Goal: Task Accomplishment & Management: Use online tool/utility

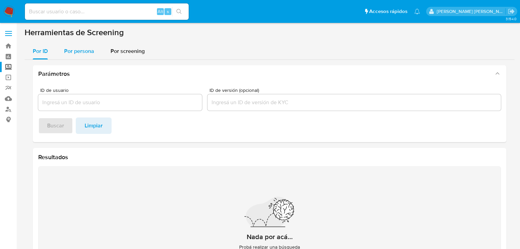
click at [90, 54] on span "Por persona" at bounding box center [79, 51] width 30 height 8
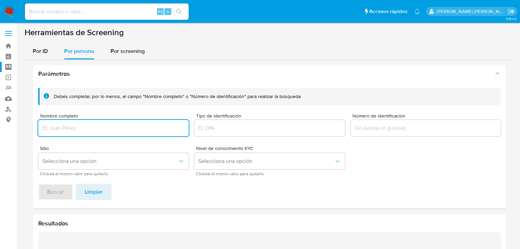
click at [82, 126] on input "Nombre completo" at bounding box center [113, 127] width 150 height 9
type input "ACANCEH 157, LOMAS DE PADIERNA, 14240, TLALPAN, CIUDAD DE MEXICO."
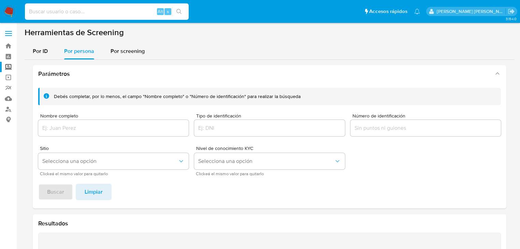
click at [43, 12] on input at bounding box center [107, 11] width 164 height 9
paste input "oIATMQ2gUYVWdBGhKT87eBa5"
type input "oIATMQ2gUYVWdBGhKT87eBa5"
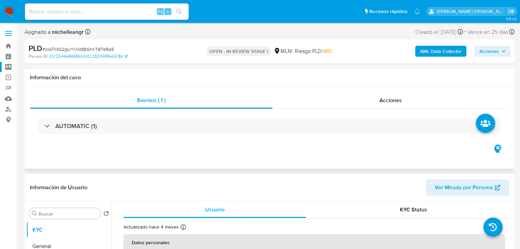
click at [60, 135] on div "AUTOMATIC (1)" at bounding box center [269, 126] width 479 height 34
select select "10"
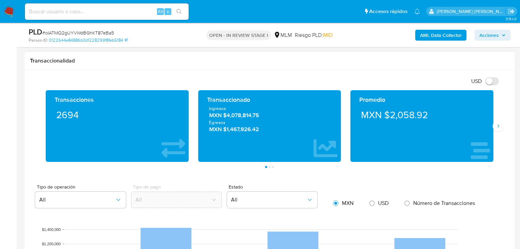
scroll to position [464, 0]
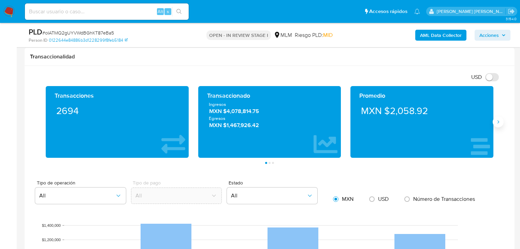
click at [500, 122] on icon "Siguiente" at bounding box center [497, 121] width 5 height 5
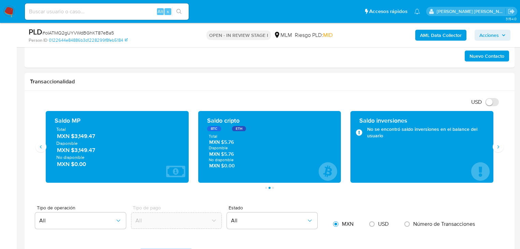
scroll to position [437, 0]
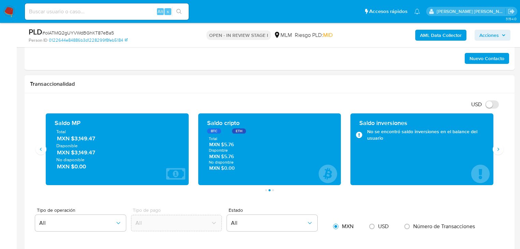
click at [70, 100] on div "USD Cambiar entre moneda local y dolar" at bounding box center [267, 104] width 474 height 11
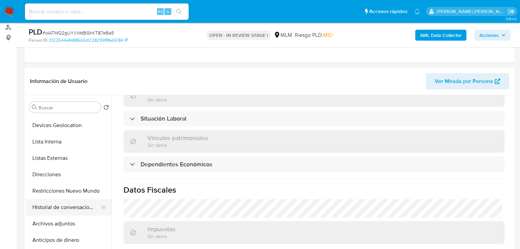
scroll to position [82, 0]
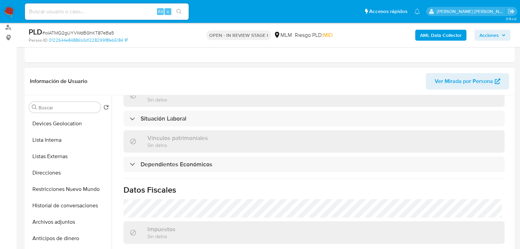
click at [61, 223] on button "Archivos adjuntos" at bounding box center [68, 222] width 85 height 16
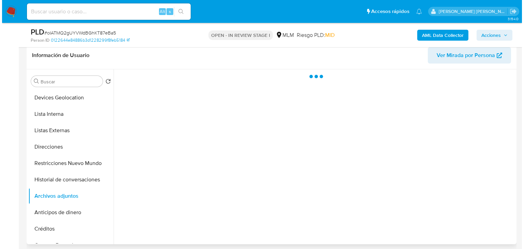
scroll to position [136, 0]
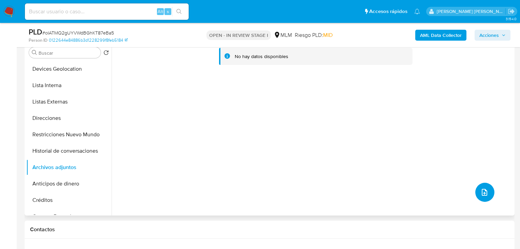
click at [486, 192] on button "upload-file" at bounding box center [484, 192] width 19 height 19
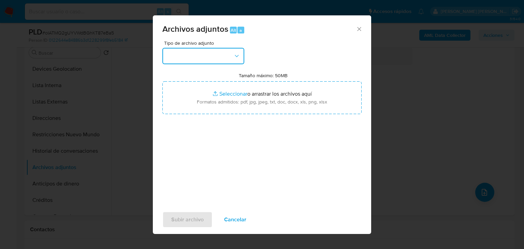
click at [201, 59] on button "button" at bounding box center [203, 56] width 82 height 16
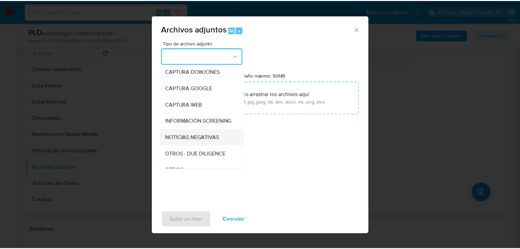
scroll to position [46, 0]
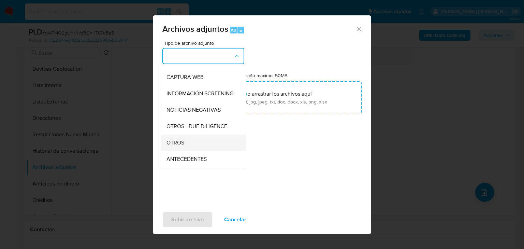
click at [191, 148] on div "OTROS" at bounding box center [201, 142] width 70 height 16
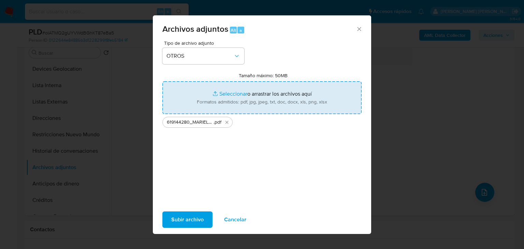
type input "C:\fakepath\619144280_MARIELA OSIRIS GARCIA TRUJILLO_JUL25.xlsx"
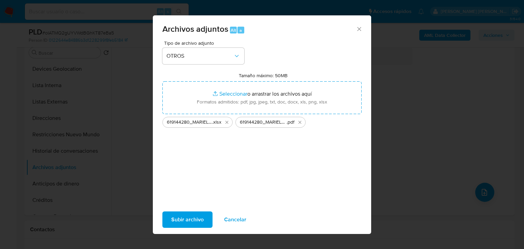
click at [191, 212] on span "Subir archivo" at bounding box center [187, 219] width 32 height 15
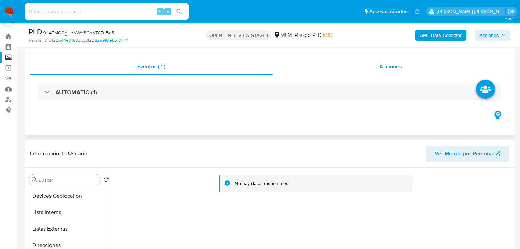
scroll to position [0, 0]
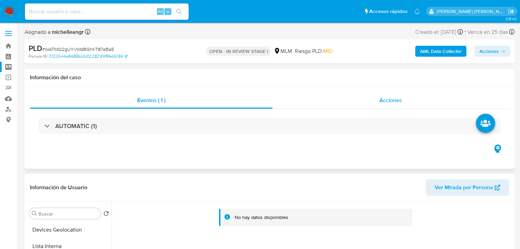
click at [378, 107] on div "Acciones" at bounding box center [391, 100] width 237 height 16
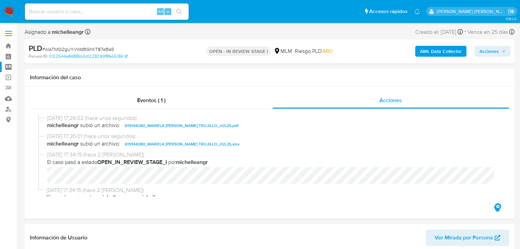
drag, startPoint x: 492, startPoint y: 54, endPoint x: 472, endPoint y: 56, distance: 19.9
click at [491, 54] on span "Acciones" at bounding box center [488, 51] width 19 height 11
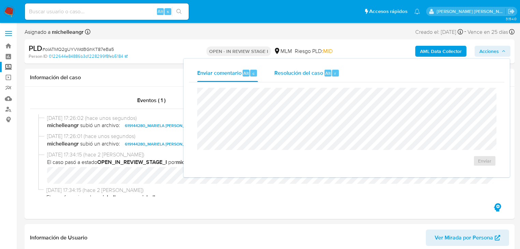
click at [316, 65] on div "Resolución del caso Alt r" at bounding box center [306, 73] width 65 height 18
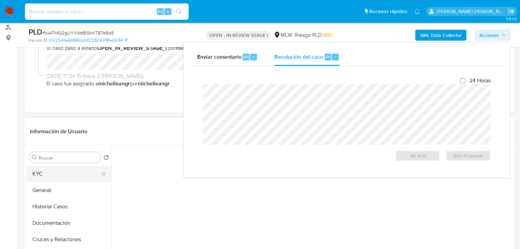
click at [50, 177] on button "KYC" at bounding box center [66, 173] width 80 height 16
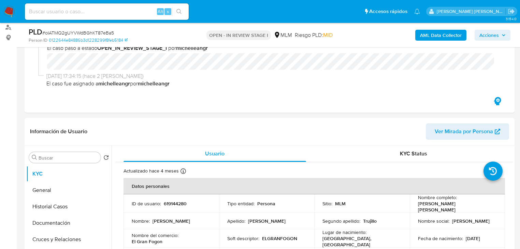
drag, startPoint x: 486, startPoint y: 35, endPoint x: 474, endPoint y: 40, distance: 13.4
click at [486, 36] on span "Acciones" at bounding box center [488, 35] width 19 height 11
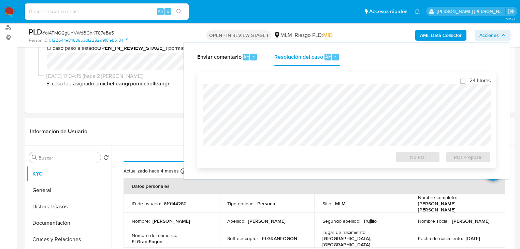
drag, startPoint x: 314, startPoint y: 62, endPoint x: 299, endPoint y: 78, distance: 21.7
click at [313, 62] on div "Resolución del caso Alt r" at bounding box center [306, 57] width 65 height 18
click at [402, 161] on span "No ROI" at bounding box center [417, 157] width 35 height 10
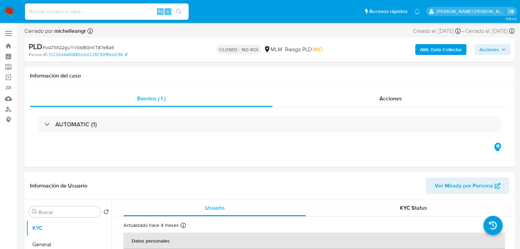
select select "10"
click at [11, 10] on img at bounding box center [9, 12] width 12 height 12
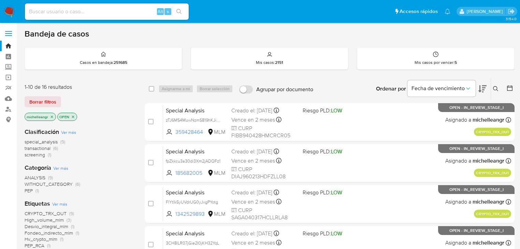
click at [50, 119] on p "michelleangr" at bounding box center [40, 117] width 31 height 8
click at [52, 117] on icon "close-filter" at bounding box center [52, 117] width 4 height 4
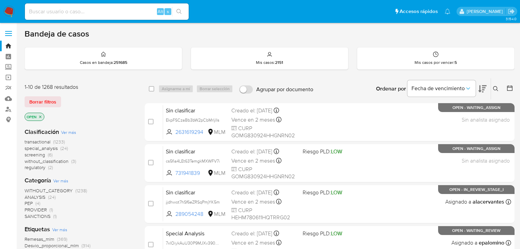
click at [497, 87] on icon at bounding box center [495, 88] width 5 height 5
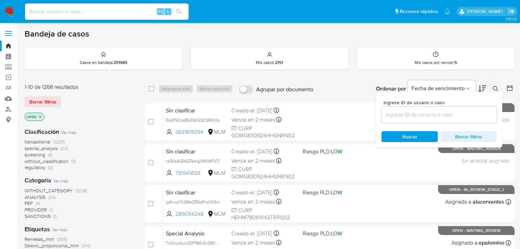
click at [410, 114] on input at bounding box center [438, 114] width 115 height 9
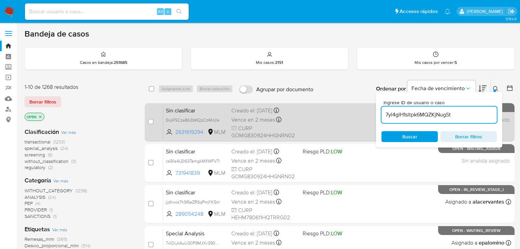
type input "7yl4glH1sitpk6MQZKjNugSt"
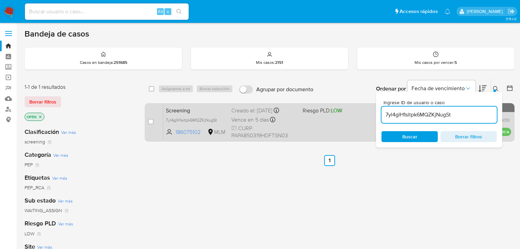
click at [178, 112] on span "Screening" at bounding box center [196, 109] width 60 height 9
click at [150, 123] on input "checkbox" at bounding box center [150, 121] width 5 height 5
checkbox input "true"
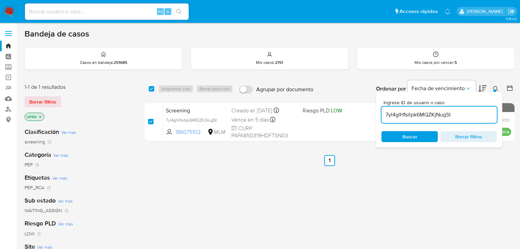
checkbox input "true"
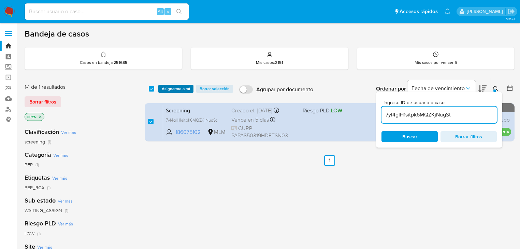
click at [177, 85] on span "Asignarme a mí" at bounding box center [176, 88] width 28 height 7
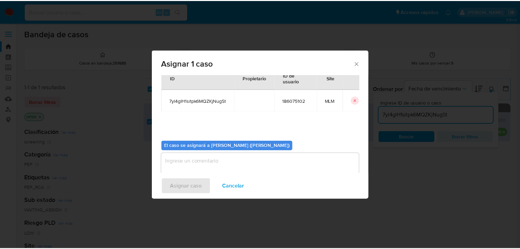
scroll to position [35, 0]
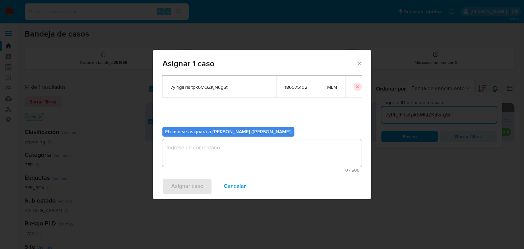
click at [210, 156] on textarea "assign-modal" at bounding box center [261, 152] width 199 height 27
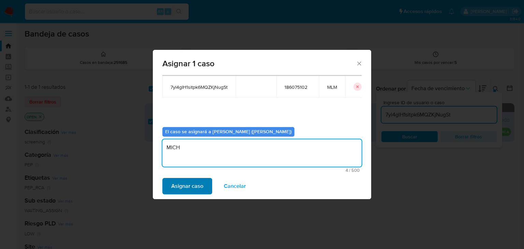
type textarea "MICH"
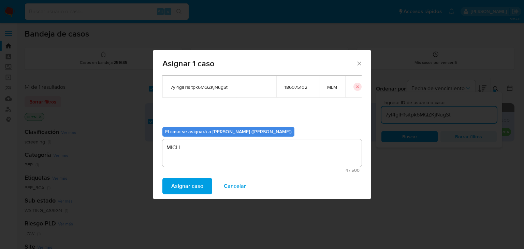
click at [191, 184] on span "Asignar caso" at bounding box center [187, 185] width 32 height 15
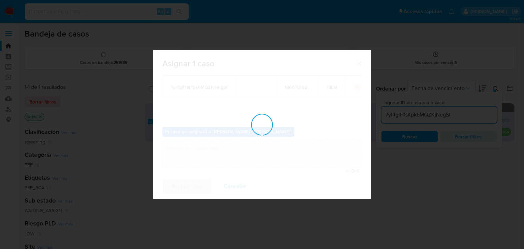
checkbox input "false"
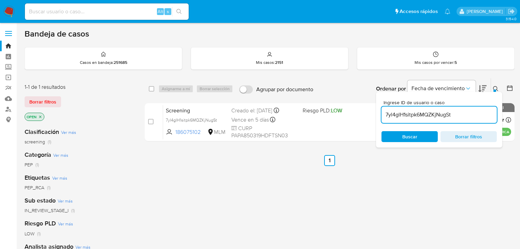
click at [67, 11] on input at bounding box center [107, 11] width 164 height 9
paste input "irhcEY2ENIo8w0ul072pleKX"
type input "irhcEY2ENIo8w0ul072pleKX"
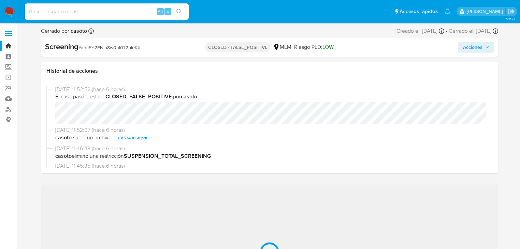
select select "10"
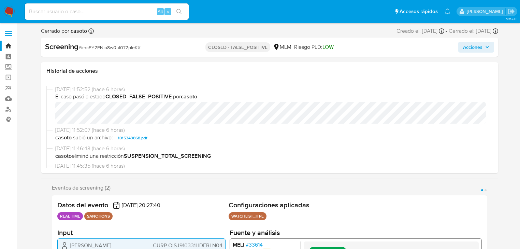
click at [114, 13] on input at bounding box center [107, 11] width 164 height 9
paste input "dCcH2oPsIgVzGfqlY4vyV2oi"
type input "dCcH2oPsIgVzGfqlY4vyV2oi"
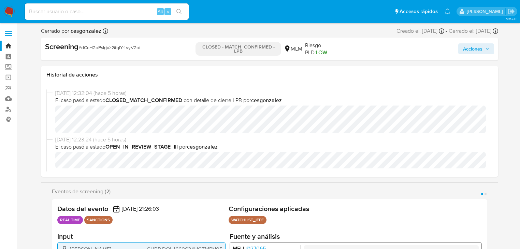
select select "10"
click at [119, 12] on input at bounding box center [107, 11] width 164 height 9
paste input "MzaDuR6taxJS9iEOMq3V0Q3V"
type input "MzaDuR6taxJS9iEOMq3V0Q3V"
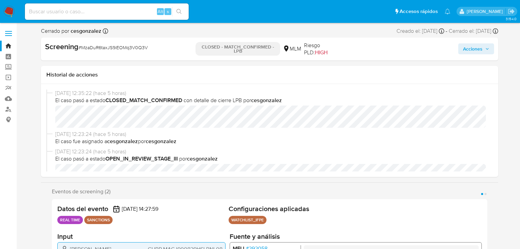
select select "10"
click at [86, 11] on input at bounding box center [107, 11] width 164 height 9
paste input "AtYyspaghgg5vPPnuBoiKT6p"
type input "AtYyspaghgg5vPPnuBoiKT6p"
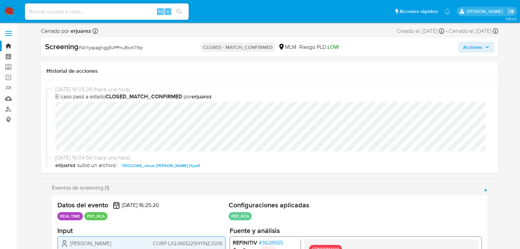
select select "10"
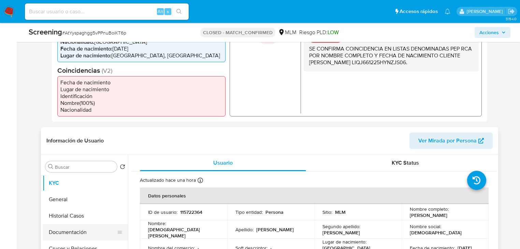
scroll to position [273, 0]
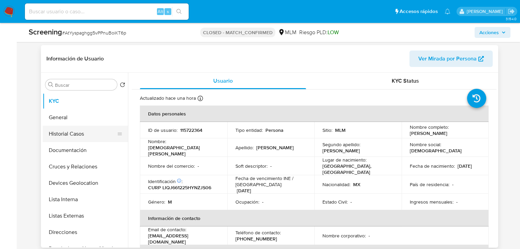
click at [93, 136] on button "Historial Casos" at bounding box center [83, 134] width 80 height 16
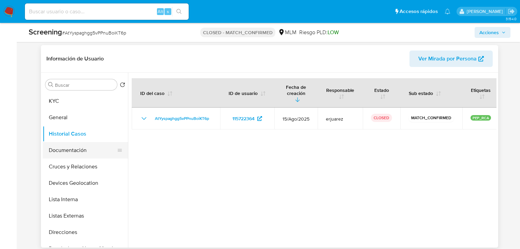
click at [101, 149] on button "Documentación" at bounding box center [83, 150] width 80 height 16
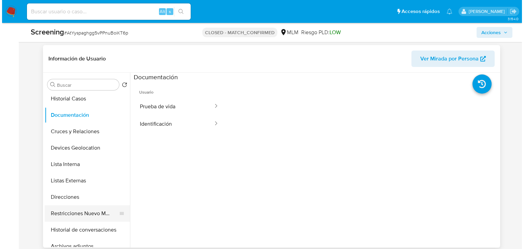
scroll to position [82, 0]
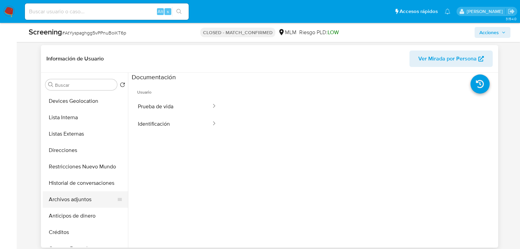
click at [88, 202] on button "Archivos adjuntos" at bounding box center [83, 199] width 80 height 16
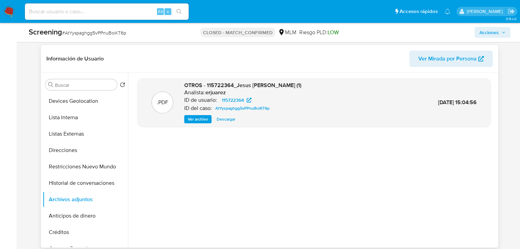
click at [196, 116] on span "Ver archivo" at bounding box center [198, 119] width 20 height 7
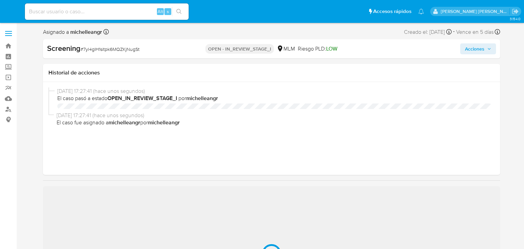
select select "10"
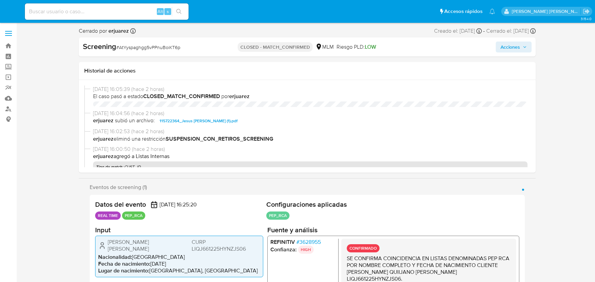
select select "10"
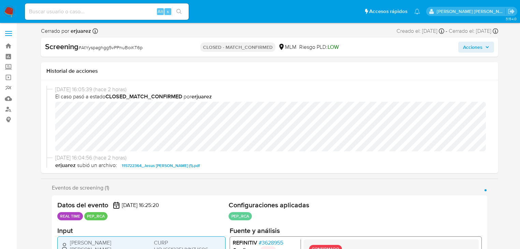
click at [72, 6] on div "Alt s" at bounding box center [107, 11] width 164 height 16
click at [73, 8] on input at bounding box center [107, 11] width 164 height 9
paste input "paMm1qRz6uvXMfkQPR7pGLsp"
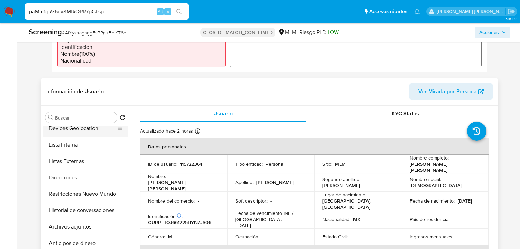
scroll to position [55, 0]
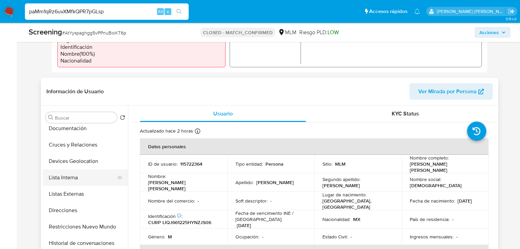
type input "paMm1qRz6uvXMfkQPR7pGLsp"
click at [72, 169] on button "Lista Interna" at bounding box center [83, 177] width 80 height 16
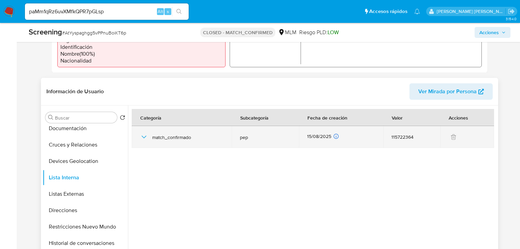
click at [144, 133] on icon "button" at bounding box center [144, 137] width 8 height 8
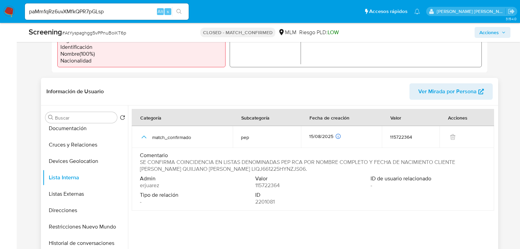
drag, startPoint x: 277, startPoint y: 165, endPoint x: 136, endPoint y: 155, distance: 140.9
click at [136, 155] on td "Comentario SE CONFIRMA COINCIDENCIA EN LISTAS DENOMINADAS PEP RCA POR NOMBRE CO…" at bounding box center [313, 179] width 362 height 63
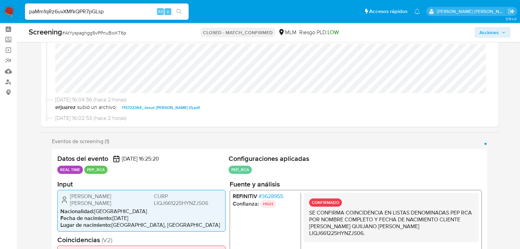
scroll to position [0, 0]
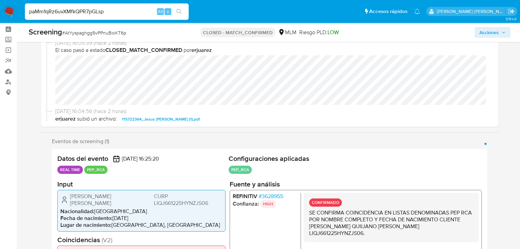
drag, startPoint x: 123, startPoint y: 12, endPoint x: 0, endPoint y: -32, distance: 131.2
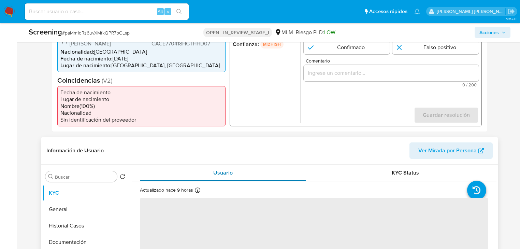
scroll to position [218, 0]
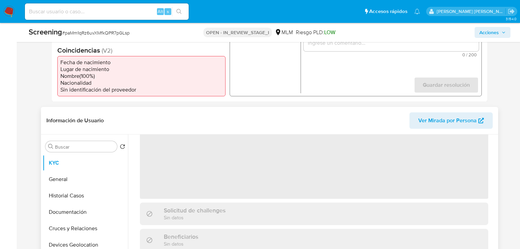
select select "10"
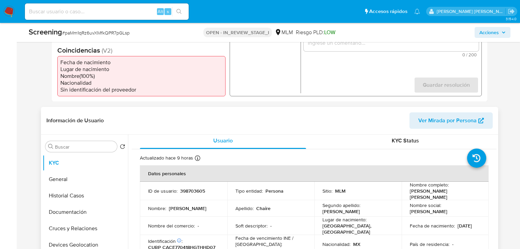
scroll to position [0, 0]
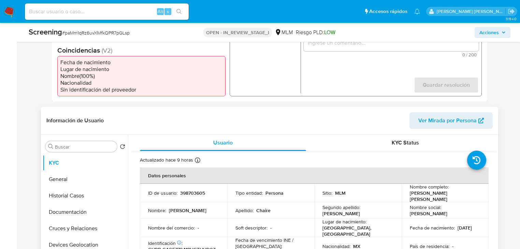
click at [188, 190] on p "398703605" at bounding box center [192, 193] width 25 height 6
copy p "398703605"
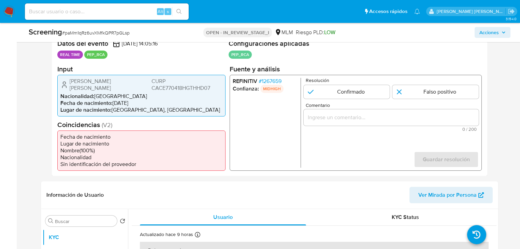
scroll to position [55, 0]
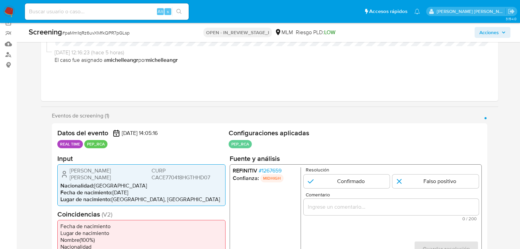
click at [83, 31] on span "# paMm1qRz6uvXMfkQPR7pGLsp" at bounding box center [96, 32] width 68 height 7
copy span "paMm1qRz6uvXMfkQPR7pGLsp"
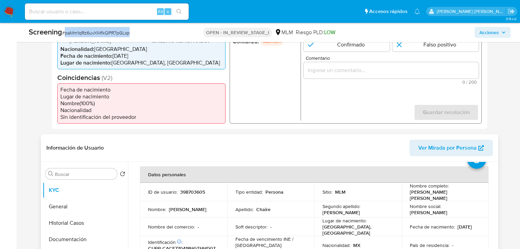
scroll to position [27, 0]
click at [196, 190] on p "398703605" at bounding box center [192, 193] width 25 height 6
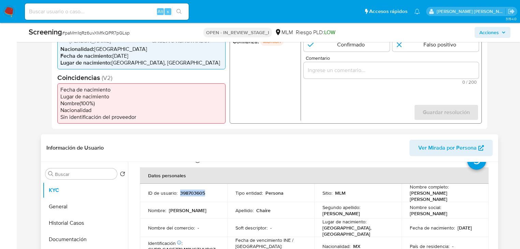
click at [196, 190] on p "398703605" at bounding box center [192, 193] width 25 height 6
copy p "398703605"
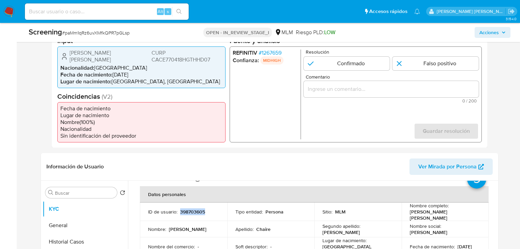
scroll to position [164, 0]
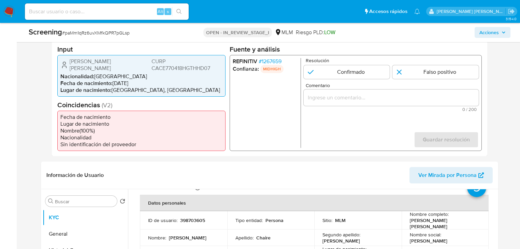
click at [266, 62] on span "# 1267659" at bounding box center [270, 61] width 23 height 7
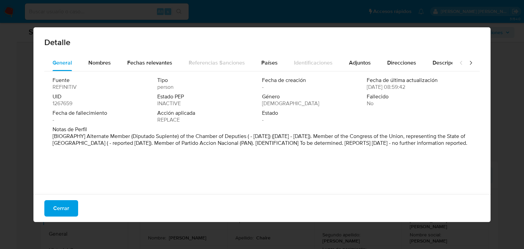
drag, startPoint x: 171, startPoint y: 119, endPoint x: 157, endPoint y: 121, distance: 14.1
click at [176, 119] on span "REPLACE" at bounding box center [168, 119] width 23 height 7
drag, startPoint x: 156, startPoint y: 138, endPoint x: 278, endPoint y: 138, distance: 122.5
click at [278, 138] on p "[BIOGRAPHY] Alternate Member (Diputado Suplente) of the Chamber of Deputies ( -…" at bounding box center [262, 140] width 418 height 14
click at [294, 141] on p "[BIOGRAPHY] Alternate Member (Diputado Suplente) of the Chamber of Deputies ( -…" at bounding box center [262, 140] width 418 height 14
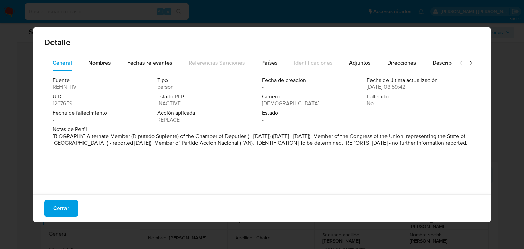
drag, startPoint x: 294, startPoint y: 134, endPoint x: 465, endPoint y: 142, distance: 170.8
click at [465, 142] on p "[BIOGRAPHY] Alternate Member (Diputado Suplente) of the Chamber of Deputies ( -…" at bounding box center [262, 140] width 418 height 14
drag, startPoint x: 176, startPoint y: 161, endPoint x: 173, endPoint y: 157, distance: 5.3
click at [176, 161] on div "Fuente REFINITIV Tipo person Fecha de creación - Fecha de última actualización …" at bounding box center [261, 130] width 435 height 119
drag, startPoint x: 140, startPoint y: 146, endPoint x: 171, endPoint y: 146, distance: 31.0
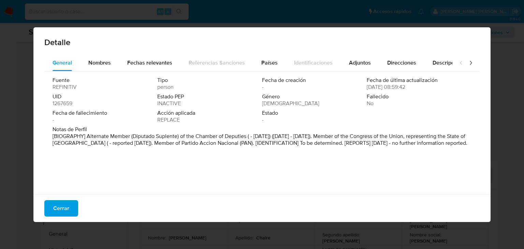
click at [169, 146] on p "[BIOGRAPHY] Alternate Member (Diputado Suplente) of the Chamber of Deputies ( -…" at bounding box center [262, 140] width 418 height 14
drag, startPoint x: 318, startPoint y: 136, endPoint x: 330, endPoint y: 140, distance: 12.0
click at [330, 140] on p "[BIOGRAPHY] Alternate Member (Diputado Suplente) of the Chamber of Deputies ( -…" at bounding box center [262, 140] width 418 height 14
drag, startPoint x: 238, startPoint y: 141, endPoint x: 188, endPoint y: 141, distance: 50.5
click at [237, 141] on p "[BIOGRAPHY] Alternate Member (Diputado Suplente) of the Chamber of Deputies ( -…" at bounding box center [262, 140] width 418 height 14
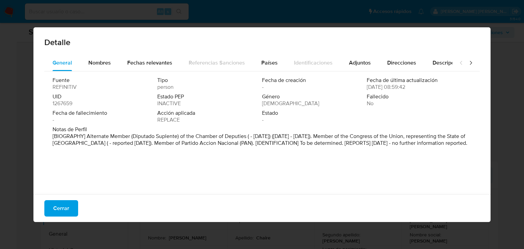
drag, startPoint x: 175, startPoint y: 144, endPoint x: 131, endPoint y: 188, distance: 62.5
click at [466, 146] on p "[BIOGRAPHY] Alternate Member (Diputado Suplente) of the Chamber of Deputies ( -…" at bounding box center [262, 140] width 418 height 14
click at [51, 203] on button "Cerrar" at bounding box center [61, 208] width 34 height 16
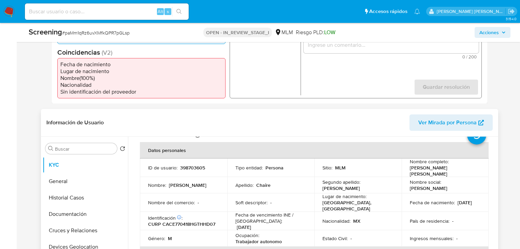
scroll to position [246, 0]
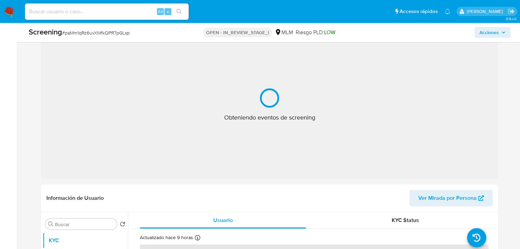
scroll to position [273, 0]
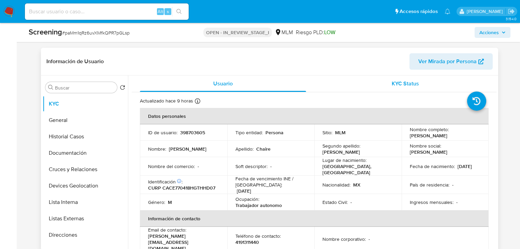
select select "10"
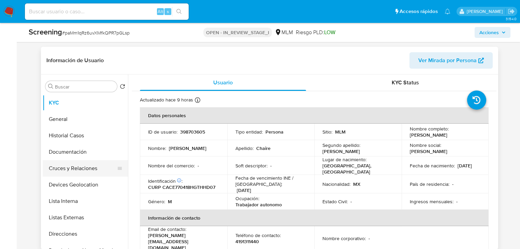
click at [97, 176] on button "Cruces y Relaciones" at bounding box center [83, 168] width 80 height 16
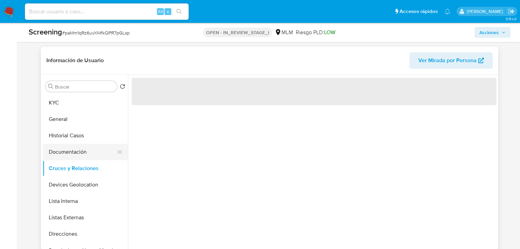
click at [82, 149] on button "Documentación" at bounding box center [83, 152] width 80 height 16
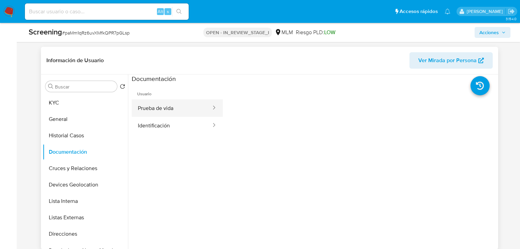
click at [183, 106] on button "Prueba de vida" at bounding box center [172, 107] width 80 height 17
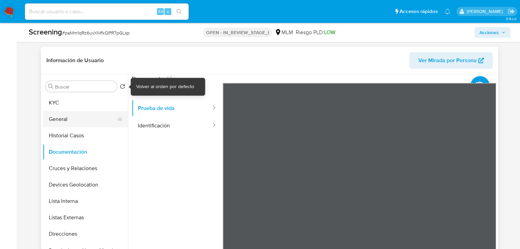
click at [73, 116] on button "General" at bounding box center [83, 119] width 80 height 16
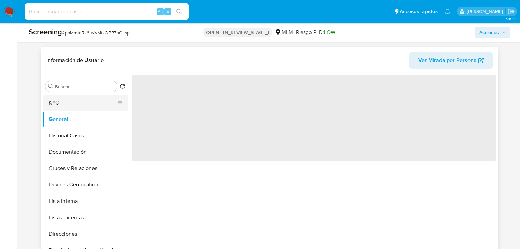
click at [69, 107] on button "KYC" at bounding box center [83, 102] width 80 height 16
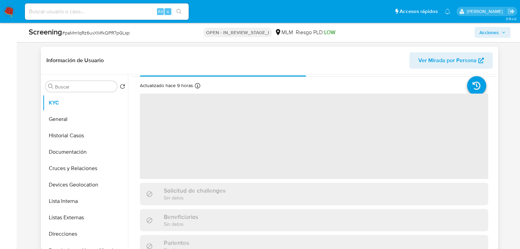
scroll to position [27, 0]
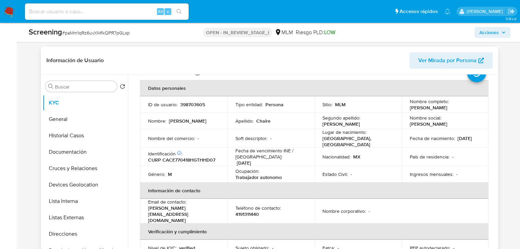
click at [222, 150] on td "Identificación CIC: 218951992 : CURP CACE770418HGTHHD07" at bounding box center [183, 156] width 87 height 18
drag, startPoint x: 287, startPoint y: 134, endPoint x: 315, endPoint y: 128, distance: 28.8
click at [291, 131] on td "Soft descriptor : -" at bounding box center [270, 138] width 87 height 18
drag, startPoint x: 353, startPoint y: 128, endPoint x: 359, endPoint y: 120, distance: 9.4
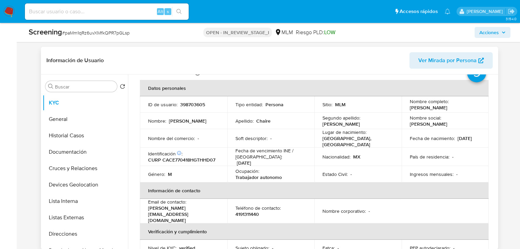
click at [356, 123] on td "Segundo apellido : [PERSON_NAME]" at bounding box center [357, 121] width 87 height 16
click at [203, 159] on p "CURP CACE770418HGTHHD07" at bounding box center [181, 160] width 67 height 6
copy p "CACE770418HGTHHD07"
click at [62, 122] on button "General" at bounding box center [83, 119] width 80 height 16
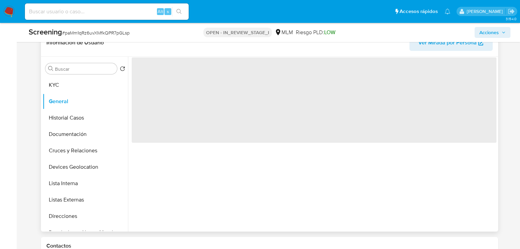
scroll to position [300, 0]
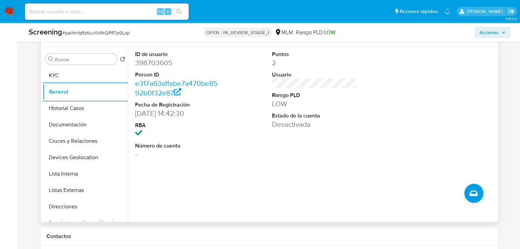
click at [164, 116] on dd "[DATE] 14:42:30" at bounding box center [177, 113] width 84 height 10
click at [71, 151] on button "Devices Geolocation" at bounding box center [85, 157] width 85 height 16
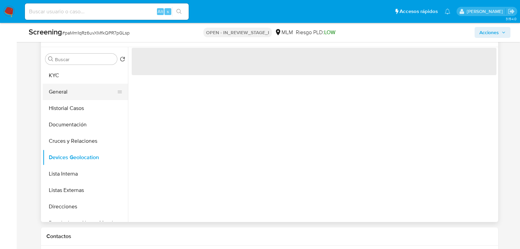
click at [107, 91] on button "General" at bounding box center [83, 92] width 80 height 16
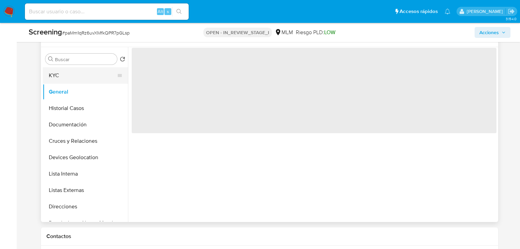
click at [63, 74] on button "KYC" at bounding box center [83, 75] width 80 height 16
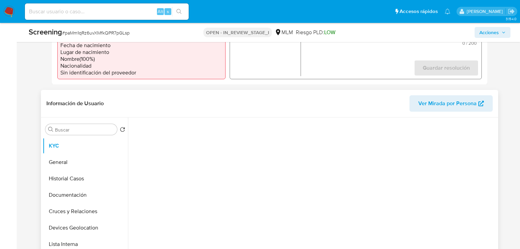
scroll to position [164, 0]
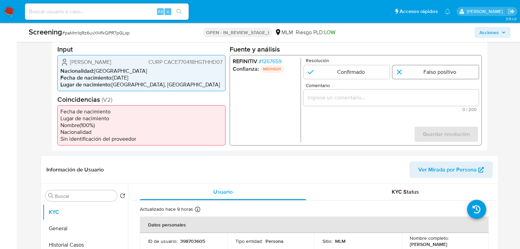
click at [428, 74] on input "1 de 1" at bounding box center [435, 72] width 86 height 14
radio input "true"
click at [374, 89] on div "1 de 1" at bounding box center [391, 97] width 175 height 16
click at [365, 96] on input "Comentario" at bounding box center [391, 97] width 175 height 9
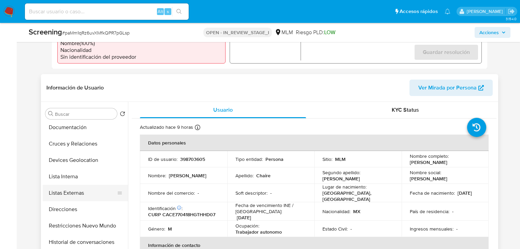
scroll to position [82, 0]
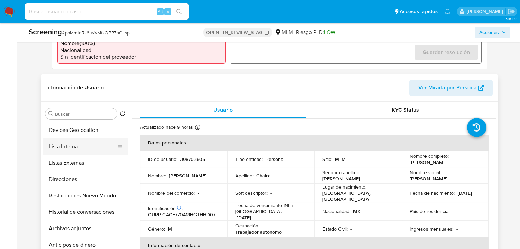
click at [91, 149] on button "Lista Interna" at bounding box center [83, 146] width 80 height 16
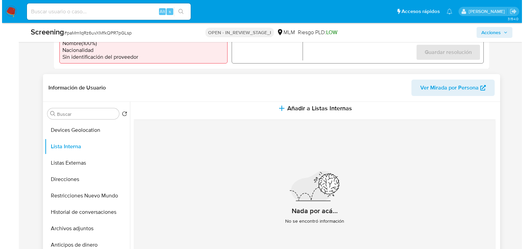
scroll to position [15, 0]
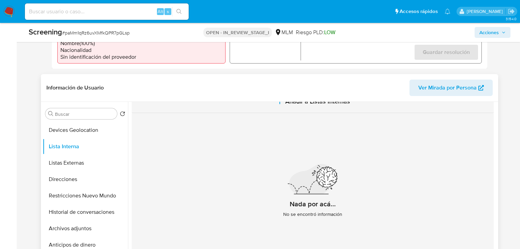
click at [308, 105] on span "Añadir a Listas Internas" at bounding box center [317, 102] width 65 height 8
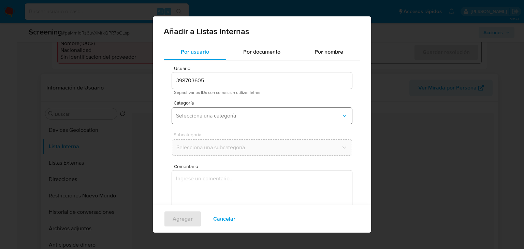
click at [235, 110] on button "Seleccioná una categoría" at bounding box center [262, 115] width 180 height 16
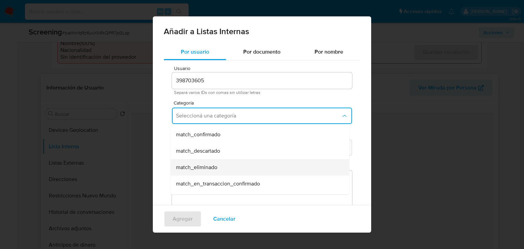
scroll to position [55, 0]
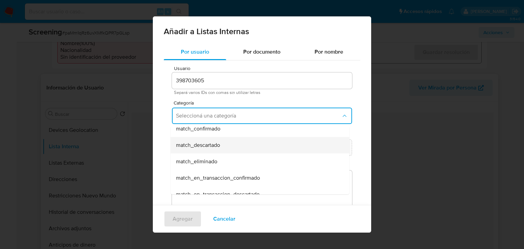
click at [219, 148] on span "match_descartado" at bounding box center [198, 145] width 44 height 7
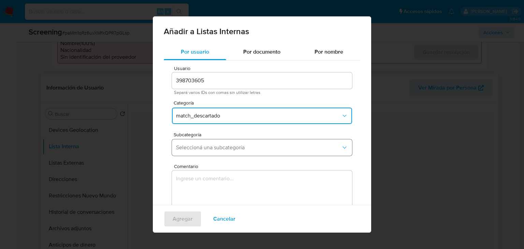
click at [217, 147] on span "Seleccioná una subcategoría" at bounding box center [258, 147] width 165 height 7
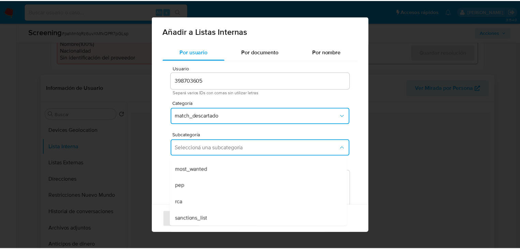
scroll to position [46, 0]
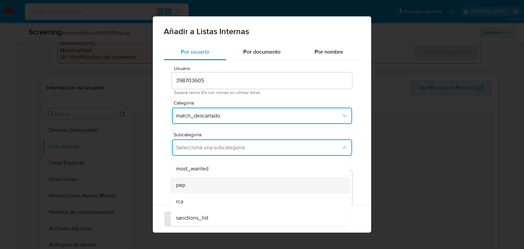
click at [210, 189] on div "pep" at bounding box center [258, 185] width 164 height 16
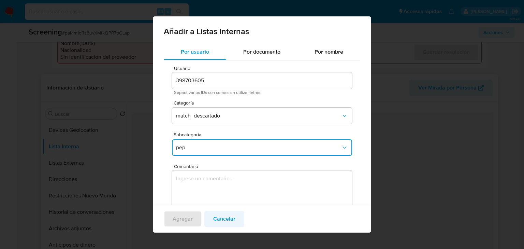
click at [224, 218] on span "Cancelar" at bounding box center [224, 218] width 22 height 15
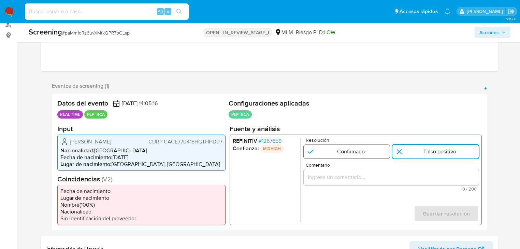
scroll to position [82, 0]
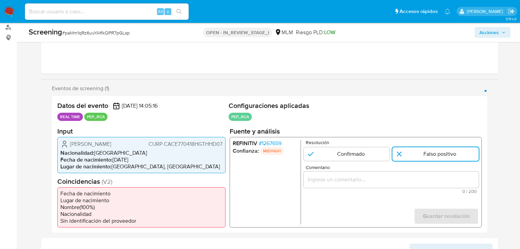
click at [348, 183] on input "Comentario" at bounding box center [391, 179] width 175 height 9
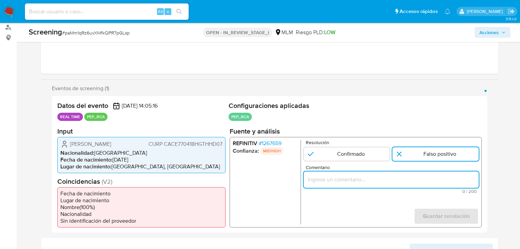
paste input "SE DESCARTA YA QUE EL CLIENTE BLANCA MARGARITA ROSAS AGUILAR, CURP ROAB491023MG…"
type input "SE DESCARTA YA QUE EL CLIENTE BLANCA MARGARITA ROSAS AGUILAR, CURP ROAB491023MG…"
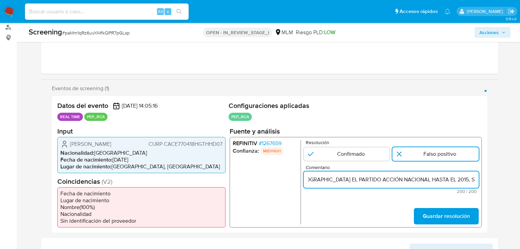
click at [349, 181] on input "SE DESCARTA YA QUE EL CLIENTE BLANCA MARGARITA ROSAS AGUILAR, CURP ROAB491023MG…" at bounding box center [391, 179] width 175 height 9
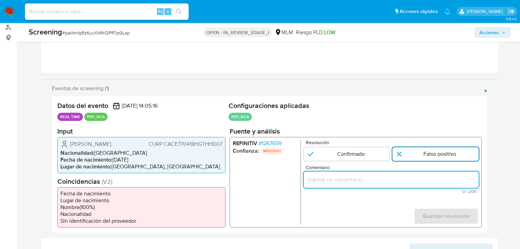
click at [412, 155] on input "1 de 1" at bounding box center [435, 154] width 86 height 14
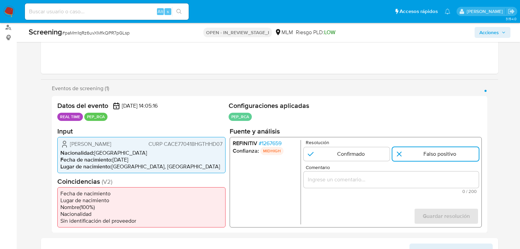
click at [324, 181] on input "Comentario" at bounding box center [391, 179] width 175 height 9
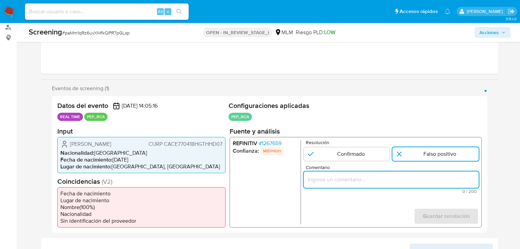
paste input "SE DESCARTA YA QUE EL CLIENTE DEJO SU CARGO COMO DIPUTADO DE LA CAMARA DE DIPUT…"
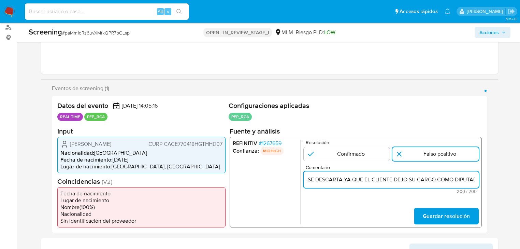
scroll to position [0, 435]
type input "SE DESCARTA YA QUE EL CLIENTE DEJO SU CARGO COMO DIPUTADO DE LA CAMARA DE DIPUT…"
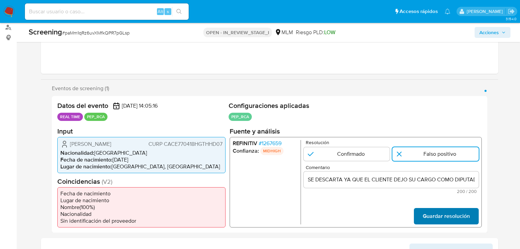
click at [445, 219] on span "Guardar resolución" at bounding box center [446, 215] width 47 height 15
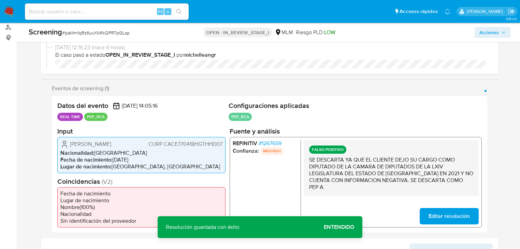
click at [427, 212] on button "Editar resolución" at bounding box center [449, 215] width 59 height 16
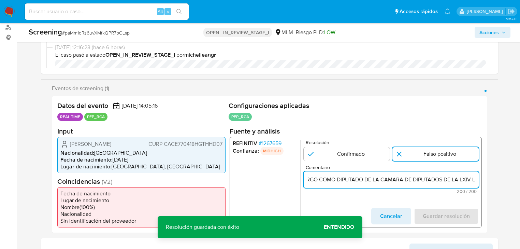
scroll to position [0, 436]
drag, startPoint x: 433, startPoint y: 179, endPoint x: 515, endPoint y: 183, distance: 83.0
click at [394, 181] on input "SE DESCARTA YA QUE EL CLIENTE DEJO SU CARGO COMO DIPUTADO DE LA CAMARA DE DIPUT…" at bounding box center [391, 179] width 175 height 9
drag, startPoint x: 405, startPoint y: 180, endPoint x: 403, endPoint y: 184, distance: 4.7
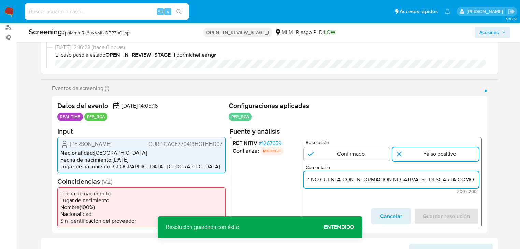
click at [433, 183] on input "SE DESCARTA YA QUE EL CLIENTE DEJO SU CARGO COMO DIPUTADO DE LA CAMARA DE DIPUT…" at bounding box center [391, 179] width 175 height 9
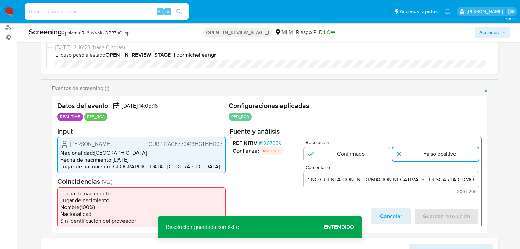
scroll to position [0, 0]
click at [403, 184] on div "SE DESCARTA YA QUE EL CLIENTE DEJO SU CARGO COMO DIPUTADO DE LA CAMARA DE DIPUT…" at bounding box center [391, 179] width 175 height 16
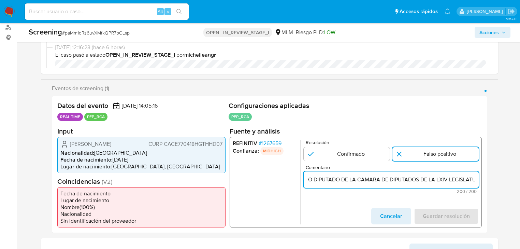
scroll to position [0, 436]
drag, startPoint x: 420, startPoint y: 180, endPoint x: 511, endPoint y: 179, distance: 90.8
click at [427, 180] on input "SE DESCARTA YA QUE EL CLIENTE DEJO SU CARGO COMO DIPUTADO DE LA CAMARA DE DIPUT…" at bounding box center [391, 179] width 175 height 9
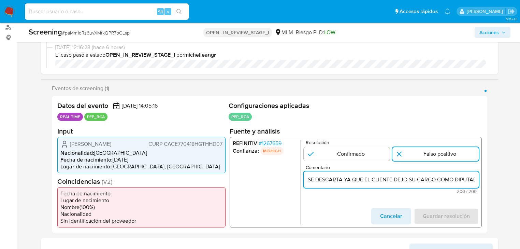
drag, startPoint x: 405, startPoint y: 180, endPoint x: 242, endPoint y: 179, distance: 163.4
click at [197, 179] on div "Datos del evento 15/08/2025 14:05:16 REAL TIME PEP_RCA Configuraciones aplicada…" at bounding box center [269, 164] width 435 height 137
click at [344, 178] on input "SE DESCARTA YA QUE EL CLIENTE DEJO SU CARGO COMO DIPUTADO DE LA CAMARA DE DIPUT…" at bounding box center [391, 179] width 175 height 9
click at [346, 179] on input "SE DESCARTA YA QUE EL CLIENTE DEJO SU CARGO COMO DIPUTADO DE LA CAMARA DE DIPUT…" at bounding box center [391, 179] width 175 height 9
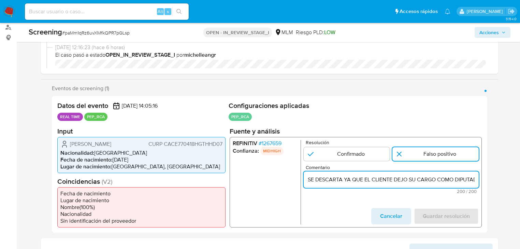
click at [346, 179] on input "SE DESCARTA YA QUE EL CLIENTE DEJO SU CARGO COMO DIPUTADO DE LA CAMARA DE DIPUT…" at bounding box center [391, 179] width 175 height 9
paste input "SE DESCARTA COMO PEP ACTIVO DEBIDO A QUE DEJO SU CARGO COMO DIPUTADO DE LA CAMA…"
type input "SE DESCARTA COMO PEP ACTIVO DEBIDO A QUE DEJO SU CARGO COMO DIPUTADO DE LA CAMA…"
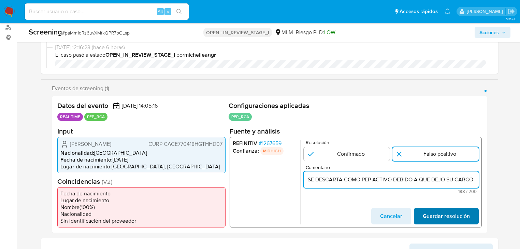
click at [444, 219] on span "Guardar resolución" at bounding box center [446, 215] width 47 height 15
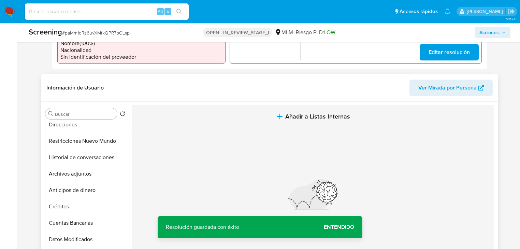
click at [293, 117] on span "Añadir a Listas Internas" at bounding box center [317, 117] width 65 height 8
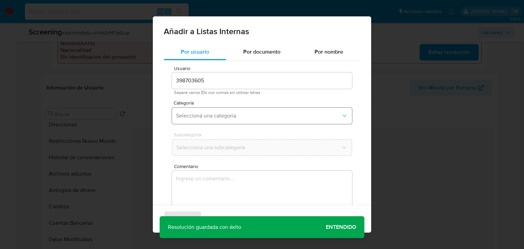
click at [231, 118] on span "Seleccioná una categoría" at bounding box center [258, 115] width 165 height 7
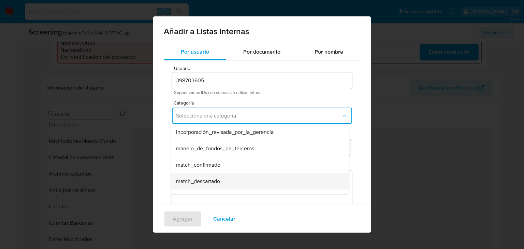
scroll to position [27, 0]
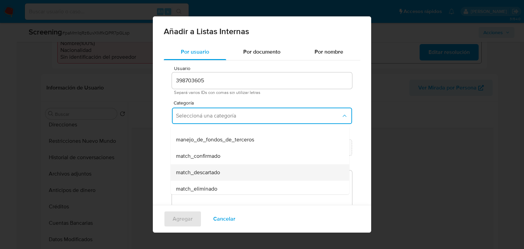
click at [206, 170] on span "match_descartado" at bounding box center [198, 172] width 44 height 7
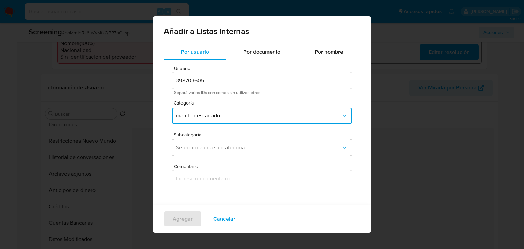
click at [202, 149] on span "Seleccioná una subcategoría" at bounding box center [258, 147] width 165 height 7
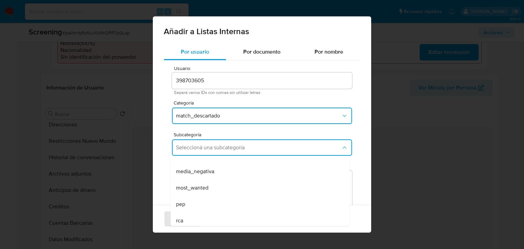
drag, startPoint x: 193, startPoint y: 205, endPoint x: 198, endPoint y: 207, distance: 4.6
click at [193, 205] on div "pep" at bounding box center [258, 204] width 164 height 16
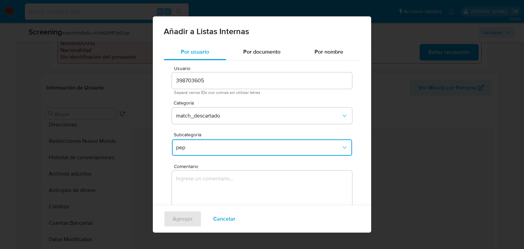
click at [199, 190] on textarea "Comentario" at bounding box center [262, 202] width 180 height 65
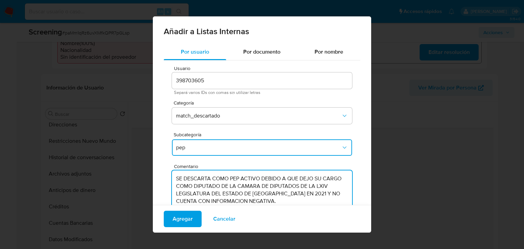
scroll to position [22, 0]
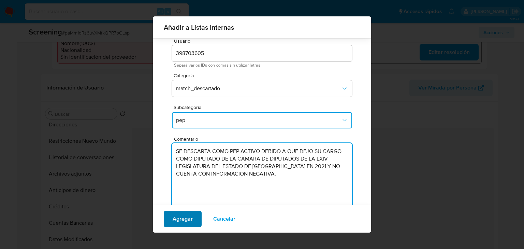
type textarea "SE DESCARTA COMO PEP ACTIVO DEBIDO A QUE DEJO SU CARGO COMO DIPUTADO DE LA CAMA…"
click at [173, 219] on span "Agregar" at bounding box center [183, 218] width 20 height 15
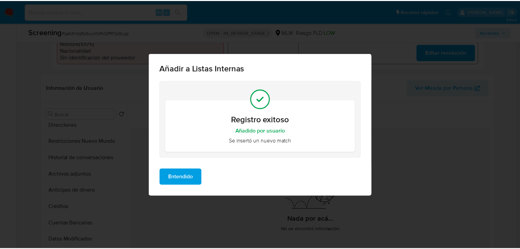
scroll to position [0, 0]
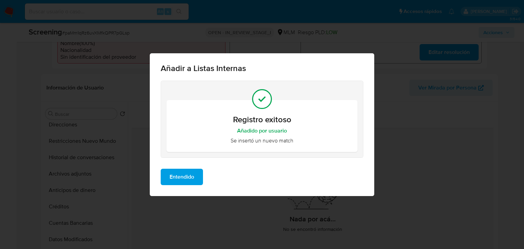
click at [187, 182] on span "Entendido" at bounding box center [182, 176] width 25 height 15
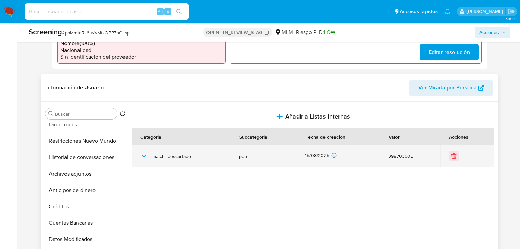
click at [144, 156] on icon "button" at bounding box center [144, 156] width 8 height 8
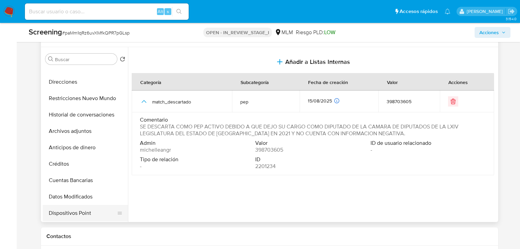
scroll to position [124, 0]
click at [106, 104] on button "Restricciones Nuevo Mundo" at bounding box center [83, 98] width 80 height 16
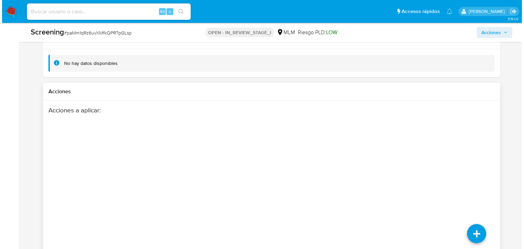
scroll to position [1190, 0]
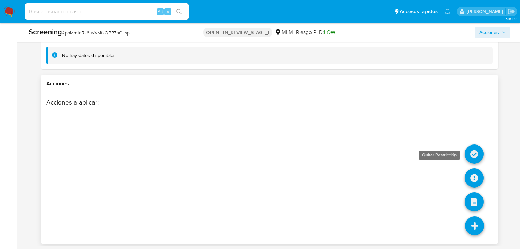
drag, startPoint x: 472, startPoint y: 155, endPoint x: 472, endPoint y: 151, distance: 4.4
click at [472, 151] on icon at bounding box center [474, 153] width 19 height 19
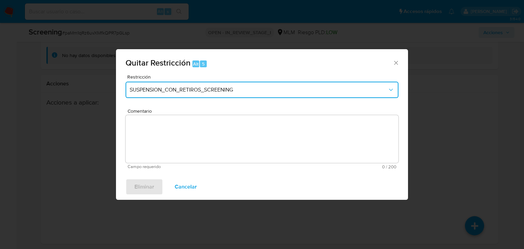
click at [272, 92] on span "SUSPENSION_CON_RETIROS_SCREENING" at bounding box center [259, 89] width 258 height 7
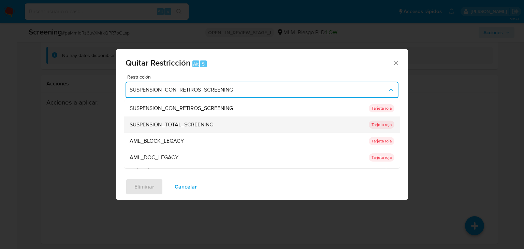
click at [227, 129] on div "SUSPENSION_TOTAL_SCREENING" at bounding box center [247, 124] width 235 height 16
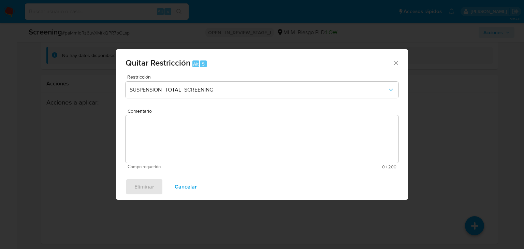
click at [401, 61] on div "Quitar Restricción Alt 5" at bounding box center [262, 62] width 292 height 26
click at [397, 62] on icon "Cerrar ventana" at bounding box center [396, 62] width 7 height 7
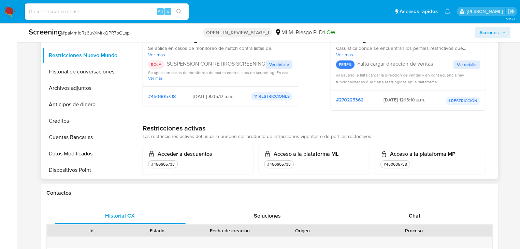
scroll to position [0, 0]
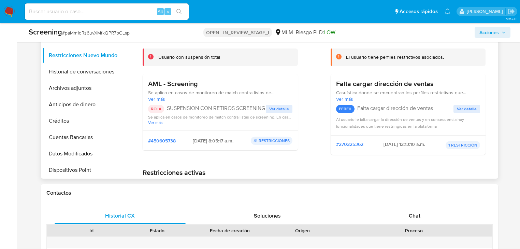
drag, startPoint x: 182, startPoint y: 109, endPoint x: 248, endPoint y: 106, distance: 66.2
click at [248, 106] on p "SUSPENSION CON RETIROS SCREENING" at bounding box center [216, 108] width 99 height 7
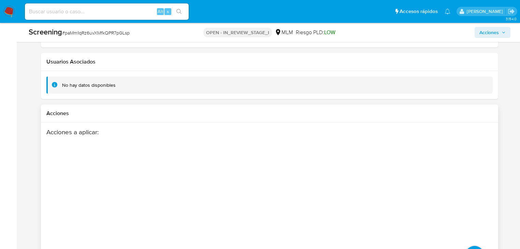
scroll to position [1190, 0]
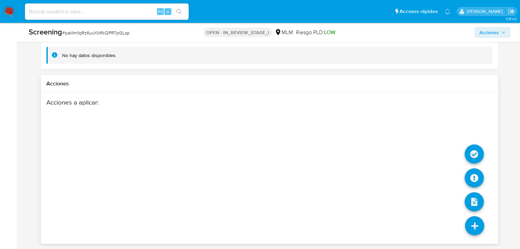
click at [471, 218] on icon at bounding box center [474, 225] width 19 height 19
click at [476, 156] on icon at bounding box center [474, 153] width 19 height 19
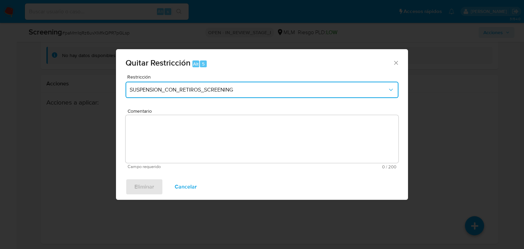
click at [220, 91] on span "SUSPENSION_CON_RETIROS_SCREENING" at bounding box center [259, 89] width 258 height 7
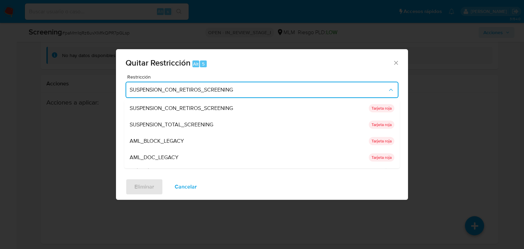
click at [187, 111] on span "SUSPENSION_CON_RETIROS_SCREENING" at bounding box center [181, 108] width 103 height 7
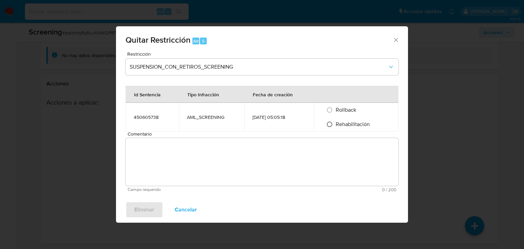
click at [332, 127] on input "Rehabilitación" at bounding box center [329, 124] width 11 height 11
radio input "true"
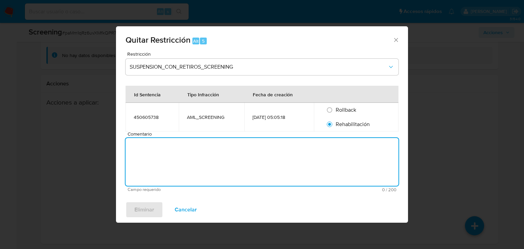
click at [211, 145] on textarea "Comentario" at bounding box center [262, 162] width 273 height 48
paste textarea "SE DESCARTA COMO PEP ACTIVO DEBIDO A QUE DEJO SU CARGO COMO DIPUTADO DE LA CAMA…"
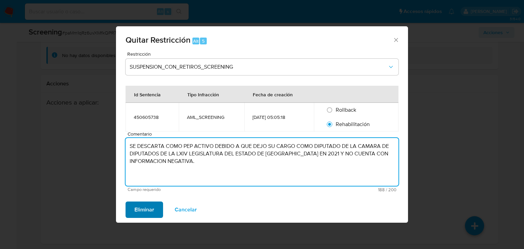
type textarea "SE DESCARTA COMO PEP ACTIVO DEBIDO A QUE DEJO SU CARGO COMO DIPUTADO DE LA CAMA…"
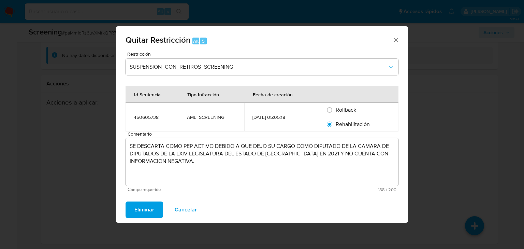
click at [150, 209] on span "Eliminar" at bounding box center [144, 209] width 20 height 15
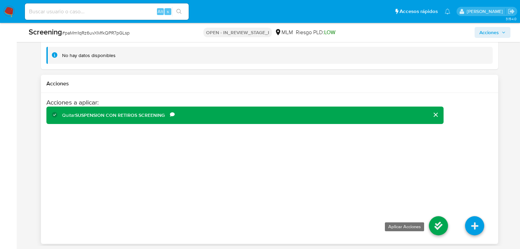
click at [442, 224] on icon at bounding box center [438, 225] width 19 height 19
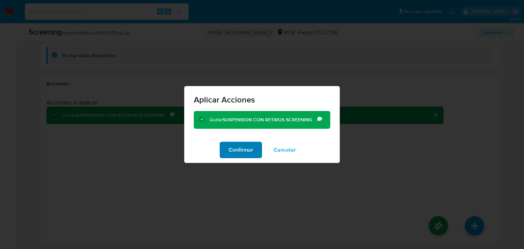
click at [243, 150] on span "Confirmar" at bounding box center [241, 149] width 25 height 15
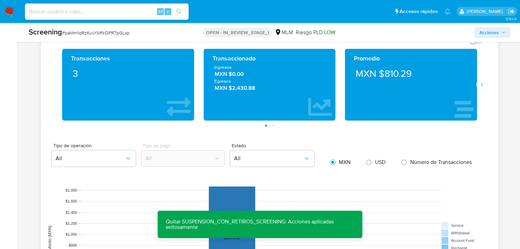
scroll to position [589, 0]
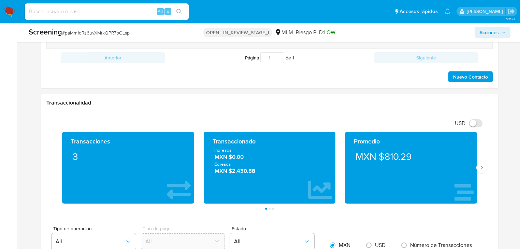
click at [30, 153] on div "Asignado a michelleangr Asignado el: 15/08/2025 12:16:23 Creado el: 15/08/2025 …" at bounding box center [270, 141] width 490 height 1406
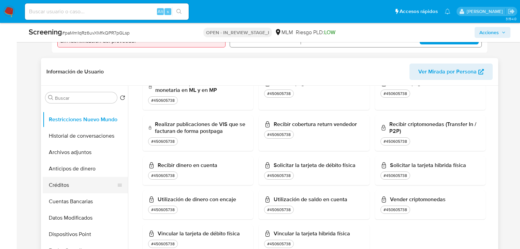
scroll to position [151, 0]
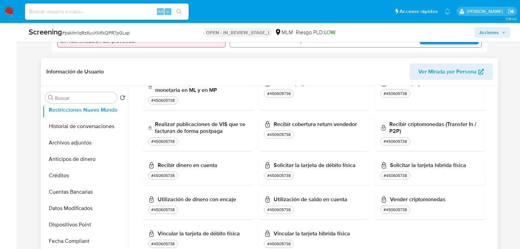
drag, startPoint x: 85, startPoint y: 140, endPoint x: 414, endPoint y: 154, distance: 329.1
click at [87, 139] on button "Archivos adjuntos" at bounding box center [85, 142] width 85 height 16
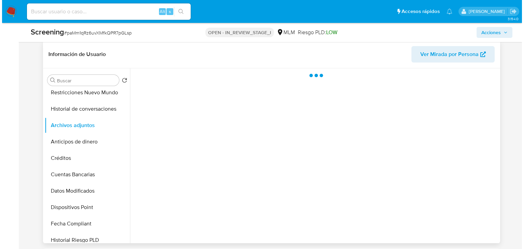
scroll to position [289, 0]
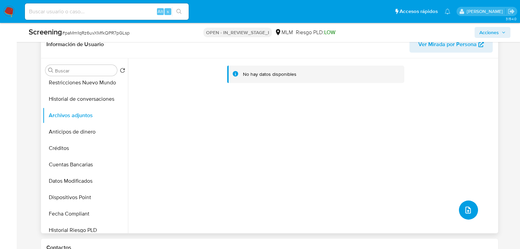
click at [467, 212] on icon "upload-file" at bounding box center [468, 210] width 8 height 8
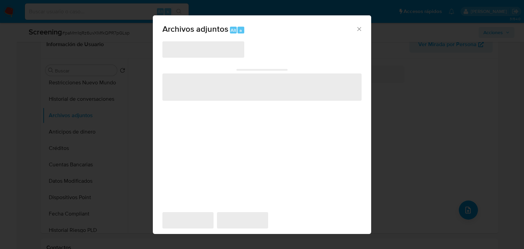
click at [216, 54] on span "‌" at bounding box center [203, 49] width 82 height 16
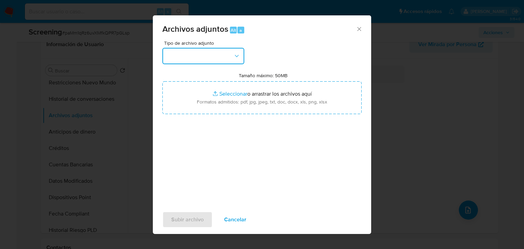
click at [214, 53] on button "button" at bounding box center [203, 56] width 82 height 16
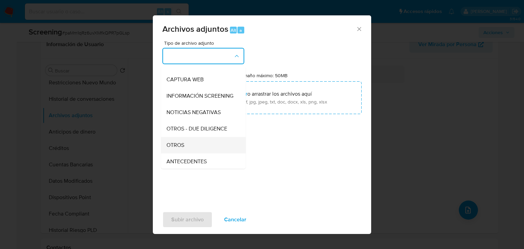
scroll to position [74, 0]
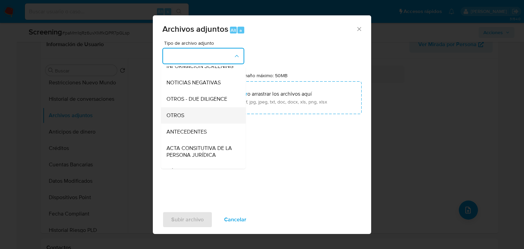
click at [185, 123] on div "OTROS" at bounding box center [201, 115] width 70 height 16
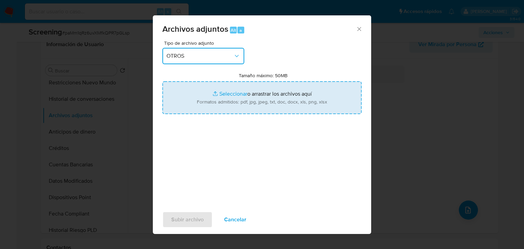
type input "C:\fakepath\398703605 EDGARDO CHAIRE CHAVERO.pdf"
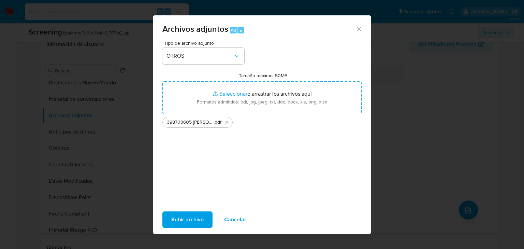
click at [188, 217] on span "Subir archivo" at bounding box center [187, 219] width 32 height 15
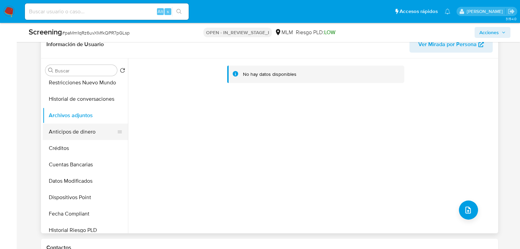
click at [104, 134] on button "Anticipos de dinero" at bounding box center [83, 131] width 80 height 16
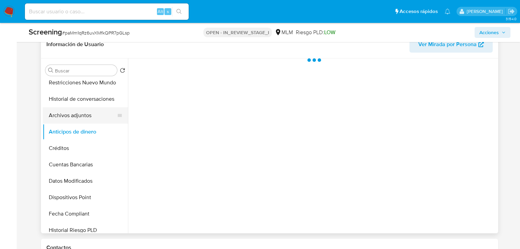
click at [94, 115] on button "Archivos adjuntos" at bounding box center [83, 115] width 80 height 16
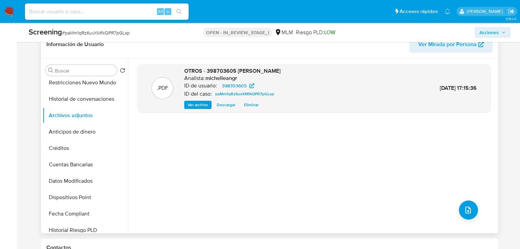
click at [195, 106] on span "Ver archivo" at bounding box center [198, 104] width 20 height 7
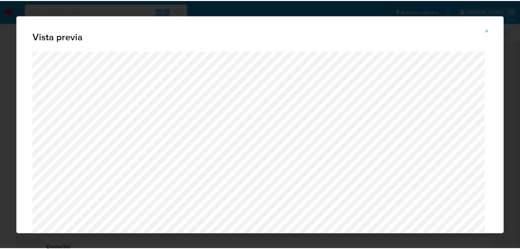
scroll to position [22, 0]
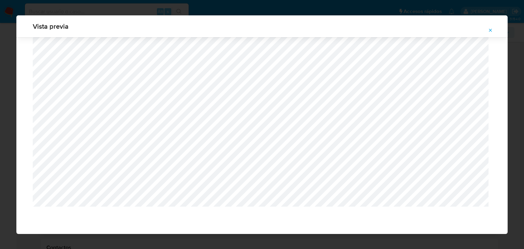
click at [489, 30] on icon "Attachment preview" at bounding box center [490, 30] width 5 height 5
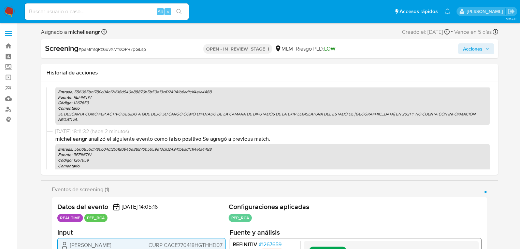
scroll to position [0, 0]
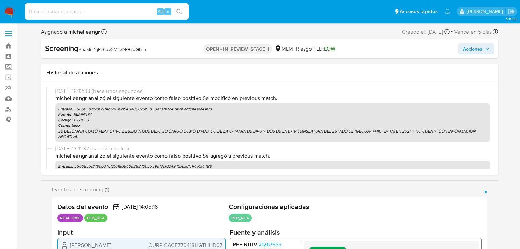
click at [468, 48] on span "Acciones" at bounding box center [472, 48] width 19 height 11
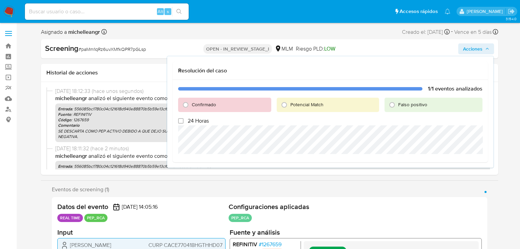
click at [403, 104] on span "Falso positivo" at bounding box center [412, 104] width 29 height 7
click at [397, 104] on input "Falso positivo" at bounding box center [392, 104] width 11 height 11
radio input "true"
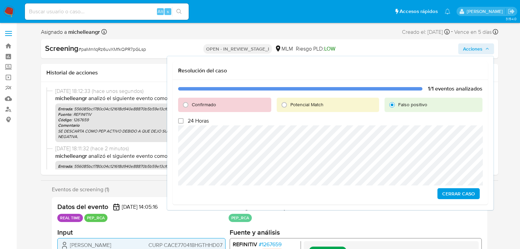
click at [448, 192] on span "Cerrar Caso" at bounding box center [458, 194] width 33 height 10
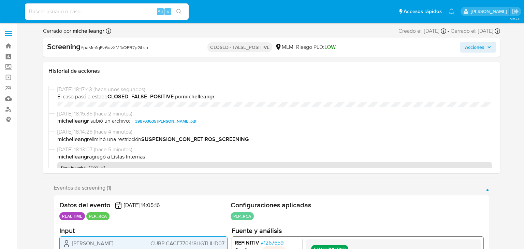
select select "10"
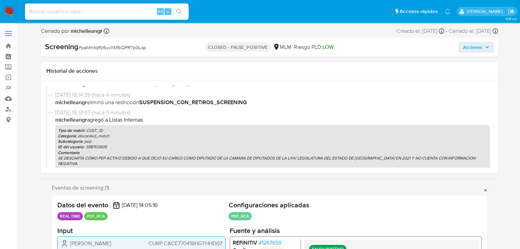
scroll to position [82, 0]
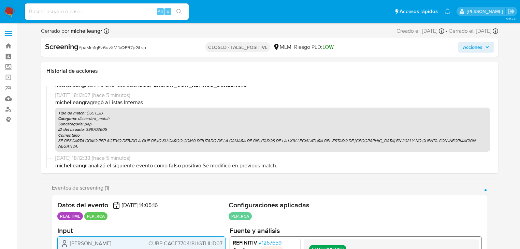
click at [281, 242] on span "# 1267659" at bounding box center [270, 242] width 23 height 7
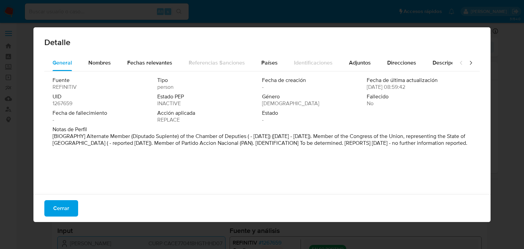
click at [57, 208] on span "Cerrar" at bounding box center [61, 208] width 16 height 15
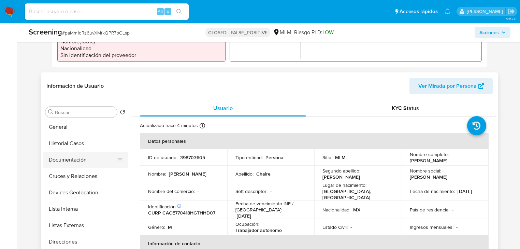
scroll to position [27, 0]
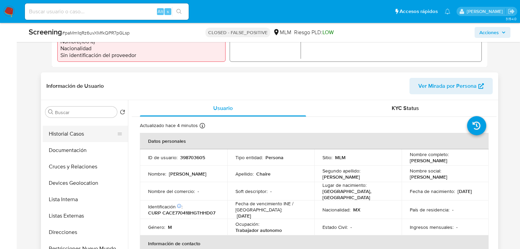
click at [88, 142] on button "Historial Casos" at bounding box center [83, 134] width 80 height 16
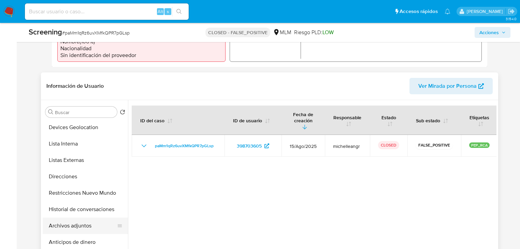
scroll to position [109, 0]
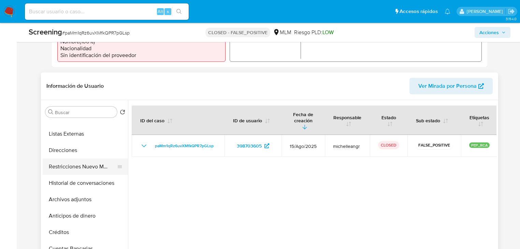
click at [100, 172] on button "Restricciones Nuevo Mundo" at bounding box center [83, 166] width 80 height 16
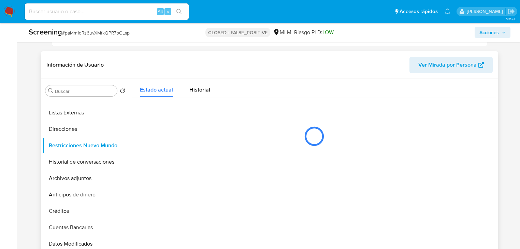
scroll to position [273, 0]
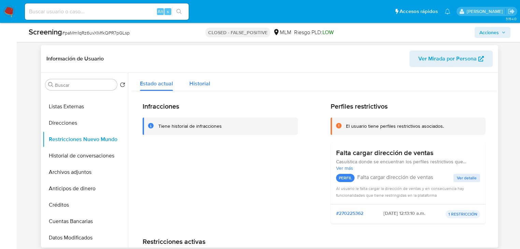
click at [199, 81] on span "Historial" at bounding box center [199, 83] width 21 height 8
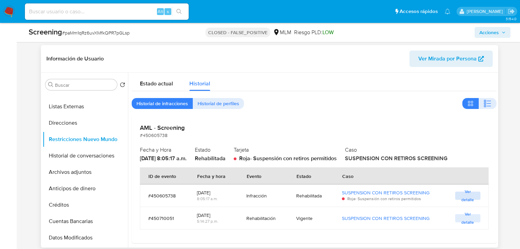
click at [466, 194] on span "Ver detalle" at bounding box center [467, 195] width 18 height 7
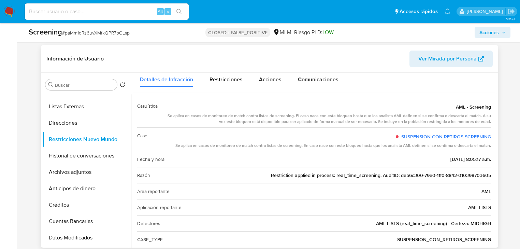
scroll to position [29, 0]
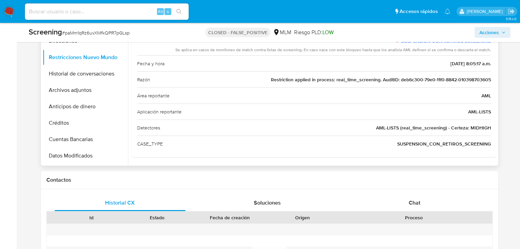
click at [380, 143] on div "CASE_TYPE SUSPENSION_CON_RETIROS_SCREENING" at bounding box center [314, 143] width 354 height 16
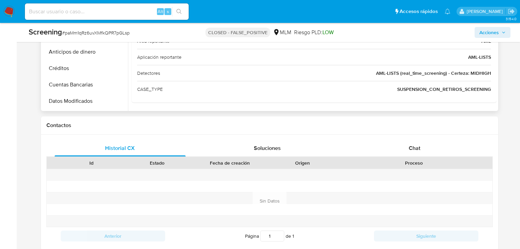
scroll to position [327, 0]
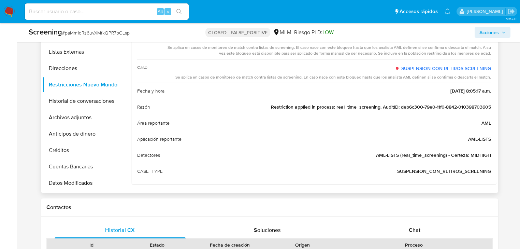
drag, startPoint x: 266, startPoint y: 108, endPoint x: 401, endPoint y: 107, distance: 135.1
click at [401, 107] on div "Razón Restriction applied in process: real_time_screening. AuditID: deb6c300-79…" at bounding box center [314, 107] width 354 height 16
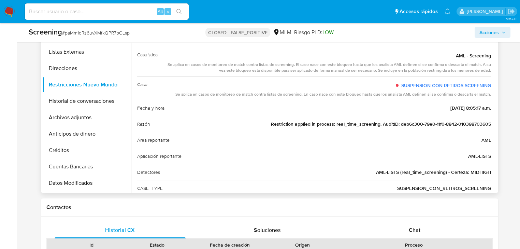
scroll to position [0, 0]
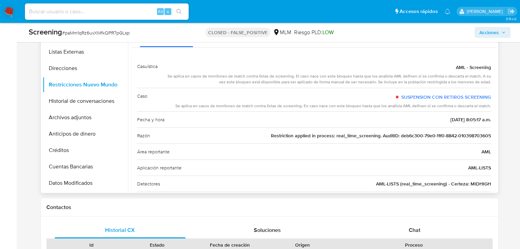
drag, startPoint x: 252, startPoint y: 107, endPoint x: 332, endPoint y: 105, distance: 79.5
click at [332, 105] on div "Se aplica en casos de monitoreo de match contra listas de screening. En caso na…" at bounding box center [333, 106] width 316 height 6
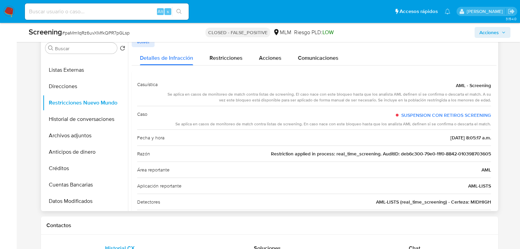
scroll to position [300, 0]
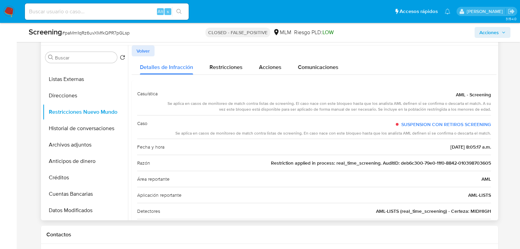
drag, startPoint x: 394, startPoint y: 103, endPoint x: 428, endPoint y: 105, distance: 34.2
click at [428, 105] on div "Se aplica en casos de monitoreo de match contra listas de screening. El caso na…" at bounding box center [327, 107] width 328 height 12
click at [417, 123] on link "SUSPENSION CON RETIROS SCREENING" at bounding box center [446, 124] width 90 height 7
click at [229, 62] on div "Restricciones" at bounding box center [225, 65] width 33 height 18
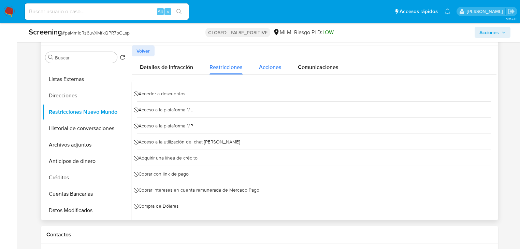
click at [282, 64] on button "Acciones" at bounding box center [270, 65] width 39 height 18
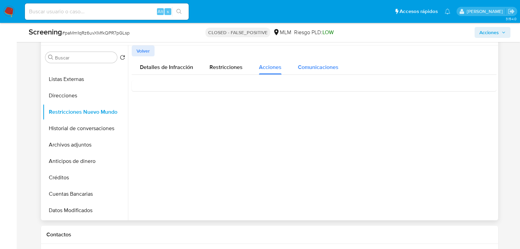
drag, startPoint x: 332, startPoint y: 65, endPoint x: 327, endPoint y: 65, distance: 5.1
click at [332, 65] on span "Comunicaciones" at bounding box center [318, 67] width 41 height 8
click at [137, 53] on span "Volver" at bounding box center [142, 51] width 13 height 10
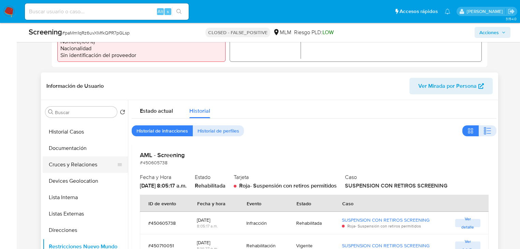
scroll to position [27, 0]
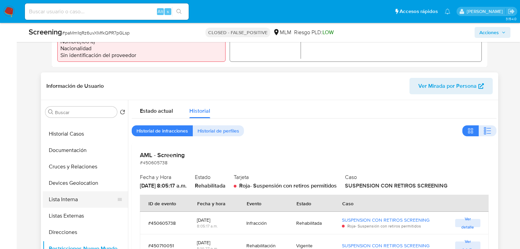
click at [78, 205] on button "Lista Interna" at bounding box center [83, 199] width 80 height 16
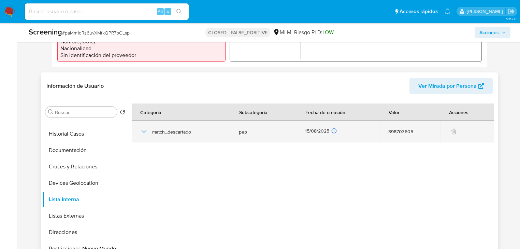
click at [147, 132] on icon "button" at bounding box center [144, 131] width 8 height 8
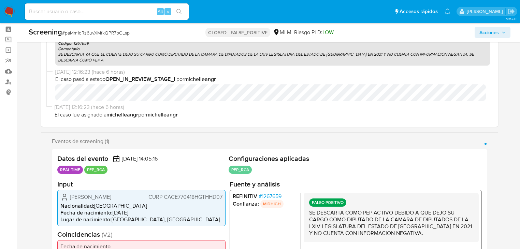
scroll to position [0, 0]
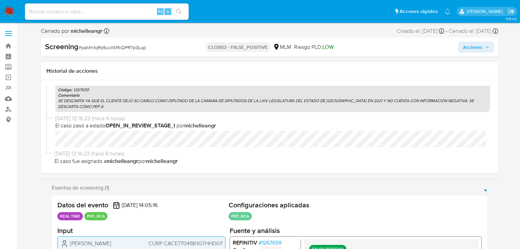
click at [65, 12] on input at bounding box center [107, 11] width 164 height 9
paste input "7yl4glH1sitpk6MQZKjNugSt"
type input "7yl4glH1sitpk6MQZKjNugSt"
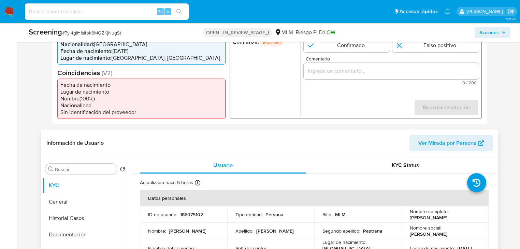
scroll to position [191, 0]
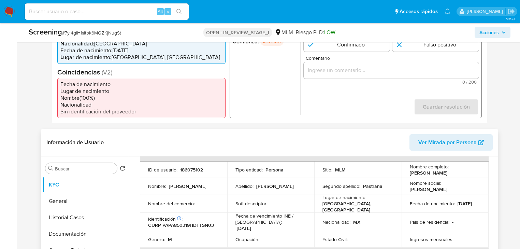
select select "10"
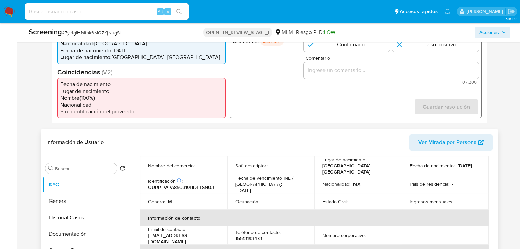
scroll to position [0, 0]
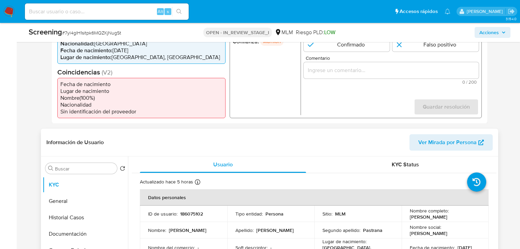
click at [191, 214] on p "186075102" at bounding box center [191, 213] width 23 height 6
copy p "186075102"
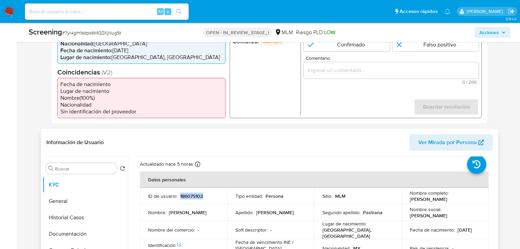
scroll to position [27, 0]
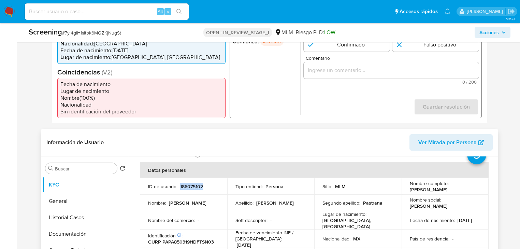
drag, startPoint x: 408, startPoint y: 191, endPoint x: 471, endPoint y: 191, distance: 63.5
click at [471, 191] on div "Nombre completo : Jose Antonio Patiño Pastrana" at bounding box center [445, 186] width 71 height 12
copy p "[PERSON_NAME]"
click at [90, 31] on span "# 7yl4glH1sitpk6MQZKjNugSt" at bounding box center [91, 32] width 59 height 7
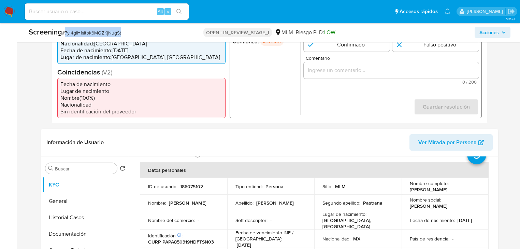
copy span "7yl4glH1sitpk6MQZKjNugSt"
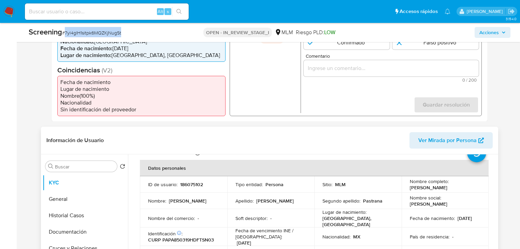
scroll to position [218, 0]
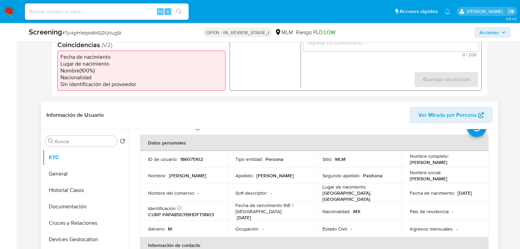
click at [201, 156] on p "186075102" at bounding box center [191, 159] width 23 height 6
copy p "186075102"
drag, startPoint x: 474, startPoint y: 164, endPoint x: 406, endPoint y: 163, distance: 67.5
click at [406, 163] on td "Nombre completo : Jose Antonio Patiño Pastrana" at bounding box center [445, 159] width 87 height 16
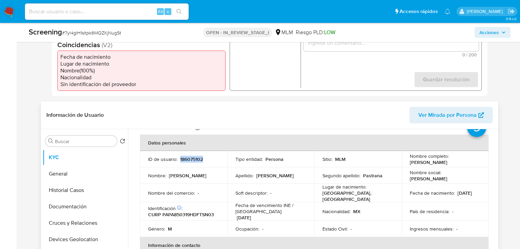
copy p "[PERSON_NAME]"
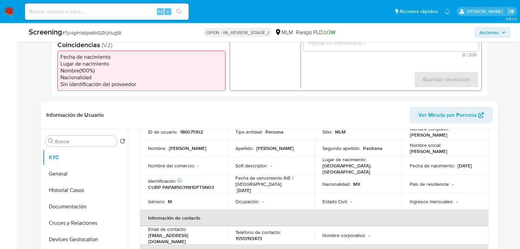
click at [214, 12] on ul "Pausado Ver notificaciones Alt s Accesos rápidos Presiona las siguientes teclas…" at bounding box center [237, 11] width 432 height 17
click at [196, 184] on p "CURP PAPA850319HDFTSN03" at bounding box center [181, 187] width 66 height 6
click at [197, 184] on p "CURP PAPA850319HDFTSN03" at bounding box center [181, 187] width 66 height 6
copy p "PAPA850319HDFTSN03"
drag, startPoint x: 75, startPoint y: 174, endPoint x: 82, endPoint y: 173, distance: 7.0
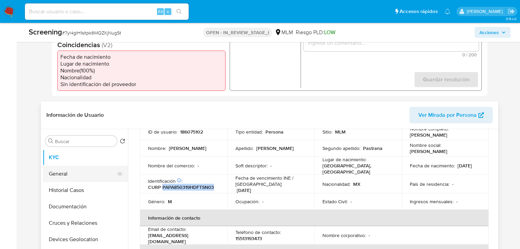
click at [77, 174] on button "General" at bounding box center [83, 173] width 80 height 16
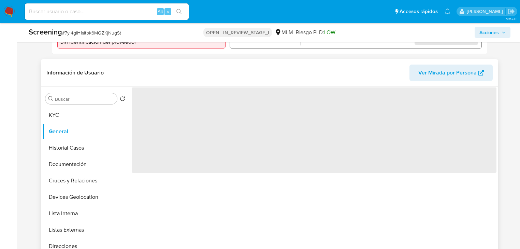
scroll to position [273, 0]
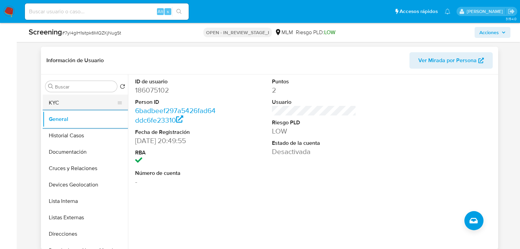
click at [79, 104] on button "KYC" at bounding box center [83, 102] width 80 height 16
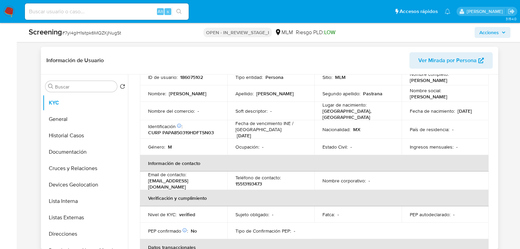
click at [262, 190] on th "Verificación y cumplimiento" at bounding box center [314, 198] width 349 height 16
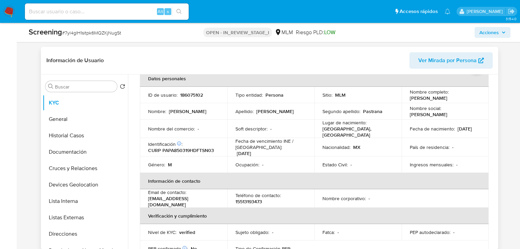
scroll to position [27, 0]
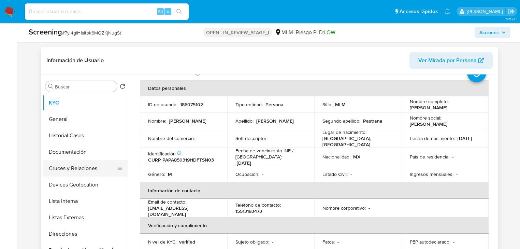
click at [80, 160] on button "Cruces y Relaciones" at bounding box center [83, 168] width 80 height 16
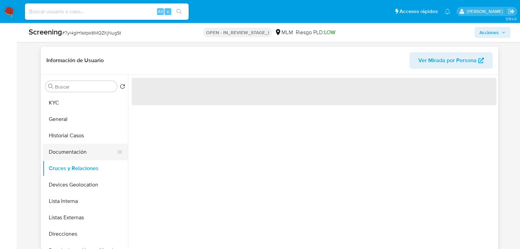
scroll to position [0, 0]
click at [81, 156] on button "Documentación" at bounding box center [83, 152] width 80 height 16
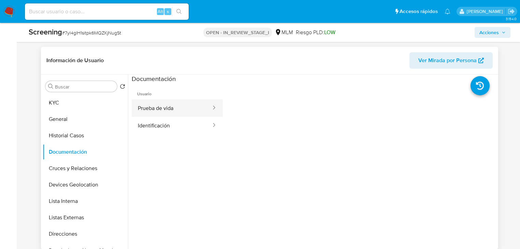
click at [179, 111] on button "Prueba de vida" at bounding box center [172, 107] width 80 height 17
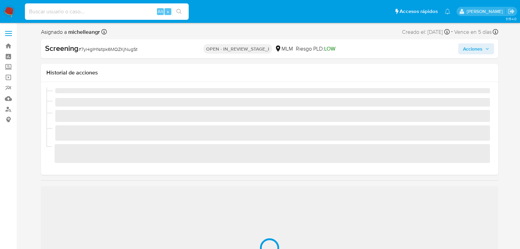
click at [50, 15] on input at bounding box center [107, 11] width 164 height 9
click at [55, 10] on input at bounding box center [107, 11] width 164 height 9
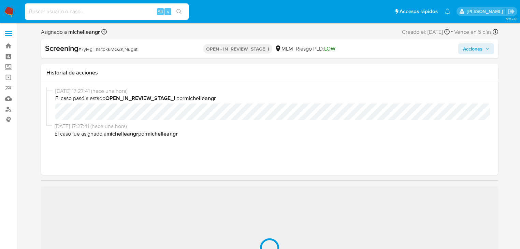
paste input "paMm1qRz6uvXMfkQPR7pGLsp"
type input "paMm1qRz6uvXMfkQPR7pGLsp"
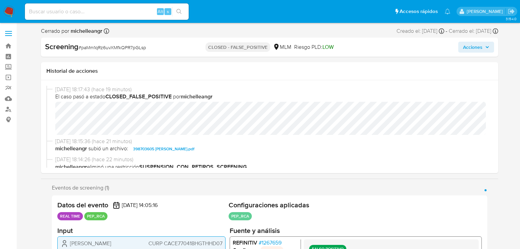
select select "10"
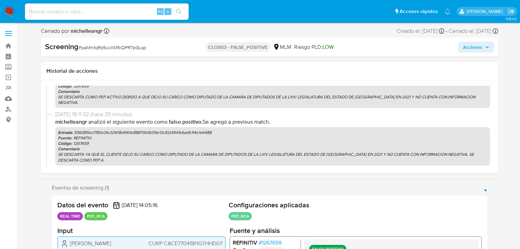
scroll to position [210, 0]
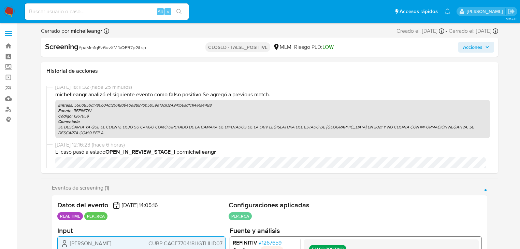
click at [144, 135] on p "SE DESCARTA YA QUE EL CLIENTE DEJO SU CARGO COMO DIPUTADO DE LA CAMARA DE DIPUT…" at bounding box center [272, 129] width 429 height 11
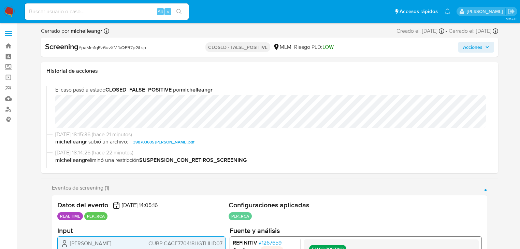
scroll to position [0, 0]
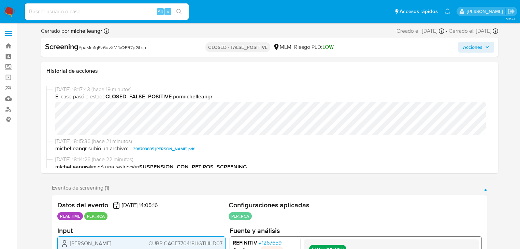
click at [81, 8] on input at bounding box center [107, 11] width 164 height 9
paste input "7yl4glH1sitpk6MQZKjNugSt"
type input "7yl4glH1sitpk6MQZKjNugSt"
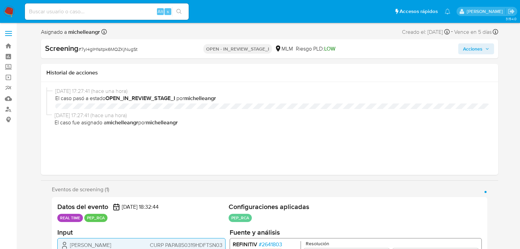
select select "10"
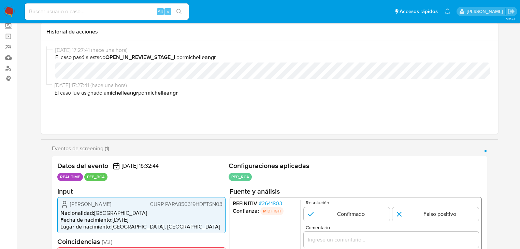
scroll to position [82, 0]
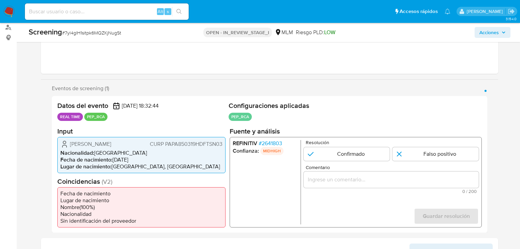
drag, startPoint x: 356, startPoint y: 154, endPoint x: 349, endPoint y: 175, distance: 21.6
click at [356, 154] on input "1 de 1" at bounding box center [347, 154] width 86 height 14
radio input "true"
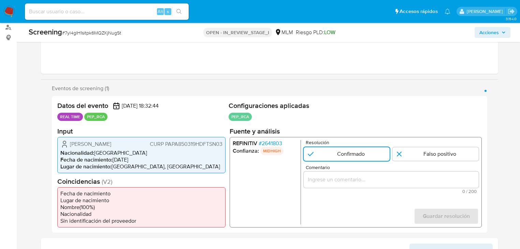
click at [340, 185] on div "1 de 1" at bounding box center [391, 179] width 175 height 16
click at [343, 180] on input "Comentario" at bounding box center [391, 179] width 175 height 9
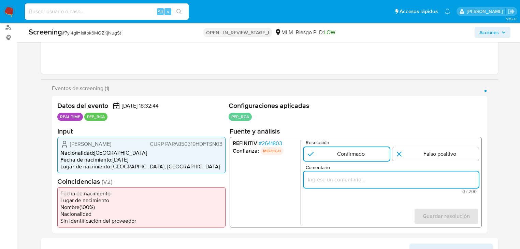
paste input "SE CONFIRMA COMO PEP ACTIVO DEBIDO A QUE SE IDENTIFICO COMO JEFE DE LA OFICINA …"
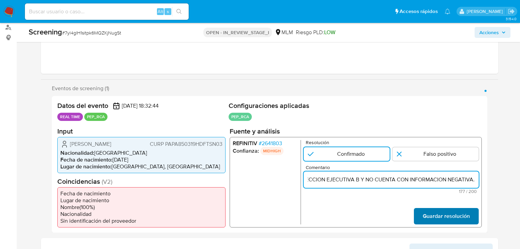
type input "SE CONFIRMA COMO PEP ACTIVO DEBIDO A QUE SE IDENTIFICO COMO JEFE DE LA OFICINA …"
click at [441, 214] on span "Guardar resolución" at bounding box center [446, 215] width 47 height 15
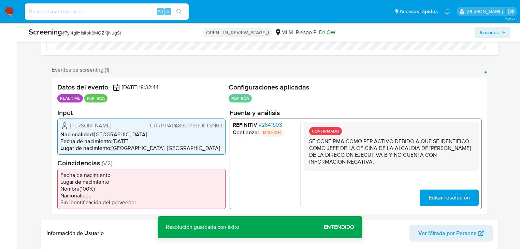
scroll to position [109, 0]
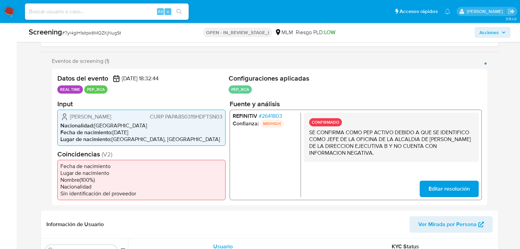
click at [362, 160] on div "CONFIRMADO SE CONFIRMA COMO PEP ACTIVO DEBIDO A QUE SE IDENTIFICO COMO JEFE DE …" at bounding box center [391, 136] width 175 height 49
click at [372, 153] on p "SE CONFIRMA COMO PEP ACTIVO DEBIDO A QUE SE IDENTIFICO COMO JEFE DE LA OFICINA …" at bounding box center [391, 142] width 164 height 27
drag, startPoint x: 374, startPoint y: 153, endPoint x: 308, endPoint y: 132, distance: 68.9
click at [308, 132] on div "CONFIRMADO SE CONFIRMA COMO PEP ACTIVO DEBIDO A QUE SE IDENTIFICO COMO JEFE DE …" at bounding box center [391, 136] width 175 height 49
click at [373, 156] on p "SE CONFIRMA COMO PEP ACTIVO DEBIDO A QUE SE IDENTIFICO COMO JEFE DE LA OFICINA …" at bounding box center [391, 142] width 164 height 27
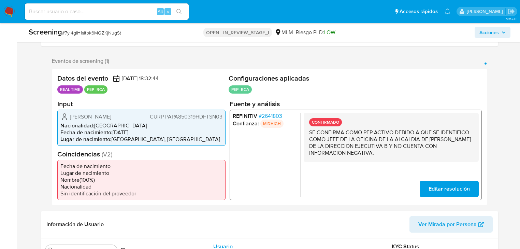
drag, startPoint x: 375, startPoint y: 154, endPoint x: 309, endPoint y: 128, distance: 70.8
click at [309, 129] on p "SE CONFIRMA COMO PEP ACTIVO DEBIDO A QUE SE IDENTIFICO COMO JEFE DE LA OFICINA …" at bounding box center [391, 142] width 164 height 27
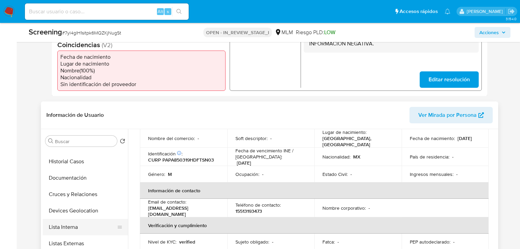
scroll to position [55, 0]
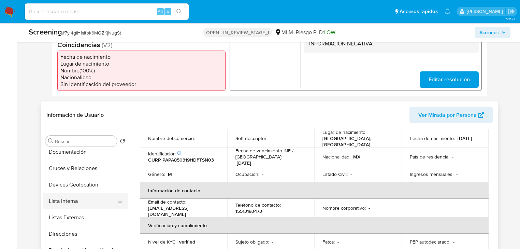
click at [86, 200] on button "Lista Interna" at bounding box center [83, 201] width 80 height 16
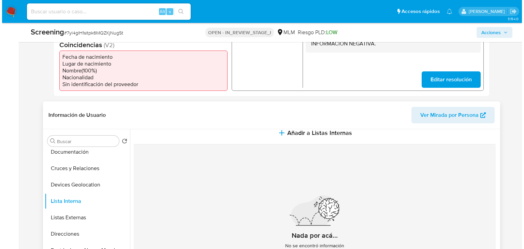
scroll to position [15, 0]
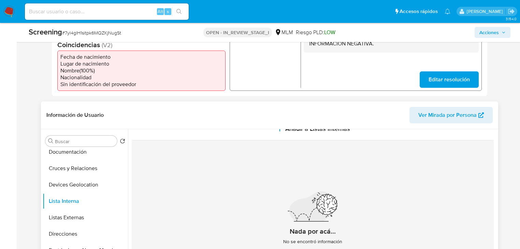
click at [293, 128] on div "Información de Usuario Ver Mirada por Persona" at bounding box center [269, 115] width 457 height 28
click at [294, 130] on span "Añadir a Listas Internas" at bounding box center [317, 129] width 65 height 8
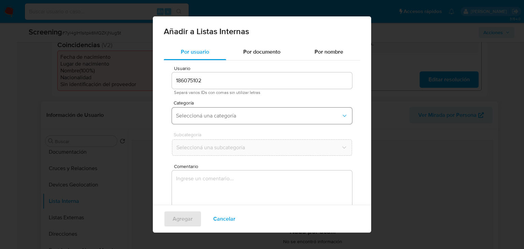
click at [235, 112] on span "Seleccioná una categoría" at bounding box center [258, 115] width 165 height 7
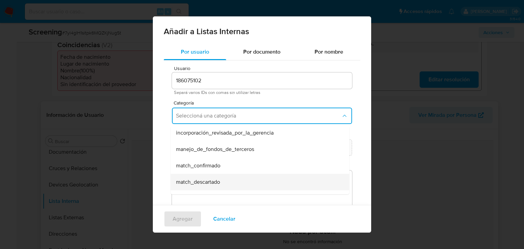
scroll to position [27, 0]
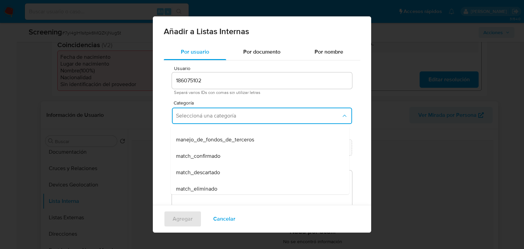
drag, startPoint x: 214, startPoint y: 158, endPoint x: 224, endPoint y: 157, distance: 10.0
click at [214, 158] on span "match_confirmado" at bounding box center [198, 155] width 44 height 7
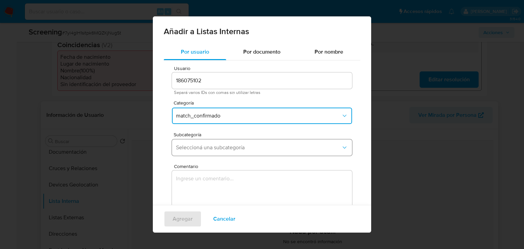
click at [222, 146] on span "Seleccioná una subcategoría" at bounding box center [258, 147] width 165 height 7
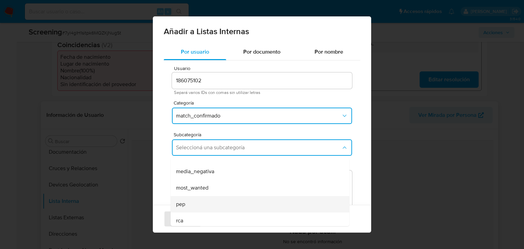
click at [195, 204] on div "pep" at bounding box center [258, 204] width 164 height 16
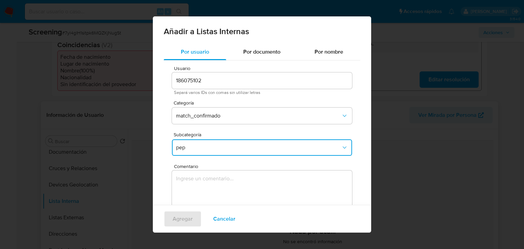
click at [207, 182] on textarea "Comentario" at bounding box center [262, 202] width 180 height 65
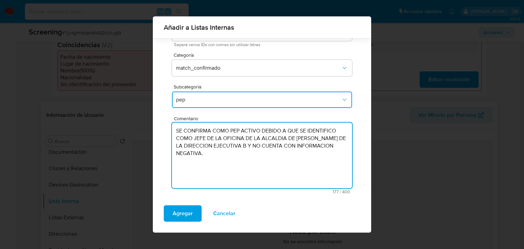
scroll to position [42, 0]
click at [255, 145] on textarea "SE CONFIRMA COMO PEP ACTIVO DEBIDO A QUE SE IDENTIFICO COMO JEFE DE LA OFICINA …" at bounding box center [262, 154] width 180 height 65
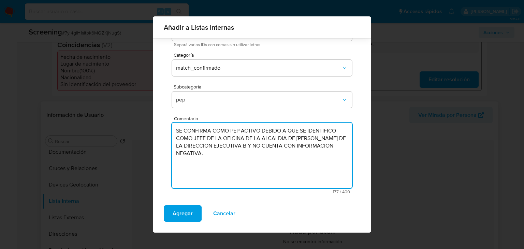
click at [292, 150] on textarea "SE CONFIRMA COMO PEP ACTIVO DEBIDO A QUE SE IDENTIFICO COMO JEFE DE LA OFICINA …" at bounding box center [262, 154] width 180 height 65
click at [255, 146] on textarea "SE CONFIRMA COMO PEP ACTIVO DEBIDO A QUE SE IDENTIFICO COMO JEFE DE LA OFICINA …" at bounding box center [262, 154] width 180 height 65
paste textarea "CON FECHA DE LA ULTIMA ACTUALIZACION AL [DATE]"
drag, startPoint x: 206, startPoint y: 160, endPoint x: 190, endPoint y: 155, distance: 16.7
click at [168, 133] on div "Usuario 186075102 Separá varios IDs con comas sin utilizar letras Categoría mat…" at bounding box center [262, 106] width 196 height 187
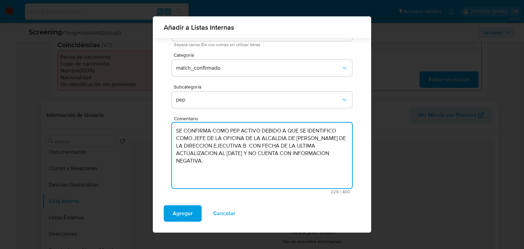
click at [190, 157] on textarea "SE CONFIRMA COMO PEP ACTIVO DEBIDO A QUE SE IDENTIFICO COMO JEFE DE LA OFICINA …" at bounding box center [262, 154] width 180 height 65
click at [179, 154] on textarea "SE CONFIRMA COMO PEP ACTIVO DEBIDO A QUE SE IDENTIFICO COMO JEFE DE LA OFICINA …" at bounding box center [262, 154] width 180 height 65
click at [176, 155] on textarea "SE CONFIRMA COMO PEP ACTIVO DEBIDO A QUE SE IDENTIFICO COMO JEFE DE LA OFICINA …" at bounding box center [262, 154] width 180 height 65
drag, startPoint x: 260, startPoint y: 152, endPoint x: 254, endPoint y: 152, distance: 5.8
click at [254, 152] on textarea "SE CONFIRMA COMO PEP ACTIVO DEBIDO A QUE SE IDENTIFICO COMO JEFE DE LA OFICINA …" at bounding box center [262, 154] width 180 height 65
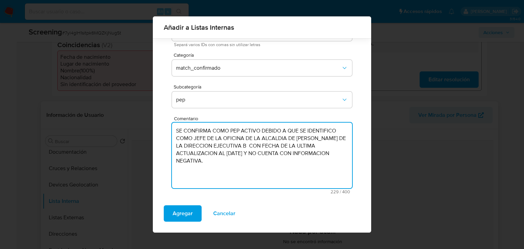
drag, startPoint x: 245, startPoint y: 166, endPoint x: 210, endPoint y: 164, distance: 35.2
click at [238, 164] on textarea "SE CONFIRMA COMO PEP ACTIVO DEBIDO A QUE SE IDENTIFICO COMO JEFE DE LA OFICINA …" at bounding box center [262, 154] width 180 height 65
type textarea "SE CONFIRMA COMO PEP ACTIVO DEBIDO A QUE SE IDENTIFICO COMO JEFE DE LA OFICINA …"
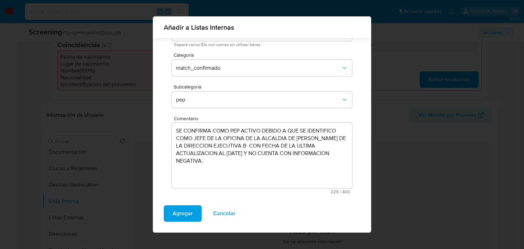
drag, startPoint x: 186, startPoint y: 214, endPoint x: 220, endPoint y: 169, distance: 56.7
click at [220, 169] on div "Añadir a Listas Internas Por usuario Por documento Por nombre Usuario 186075102…" at bounding box center [262, 124] width 218 height 216
click at [219, 167] on textarea "SE CONFIRMA COMO PEP ACTIVO DEBIDO A QUE SE IDENTIFICO COMO JEFE DE LA OFICINA …" at bounding box center [262, 154] width 180 height 65
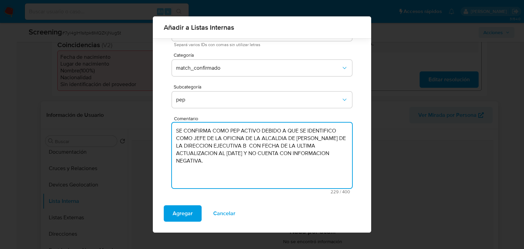
drag, startPoint x: 198, startPoint y: 162, endPoint x: 177, endPoint y: 129, distance: 39.2
click at [177, 129] on textarea "SE CONFIRMA COMO PEP ACTIVO DEBIDO A QUE SE IDENTIFICO COMO JEFE DE LA OFICINA …" at bounding box center [262, 154] width 180 height 65
click at [181, 208] on span "Agregar" at bounding box center [183, 213] width 20 height 15
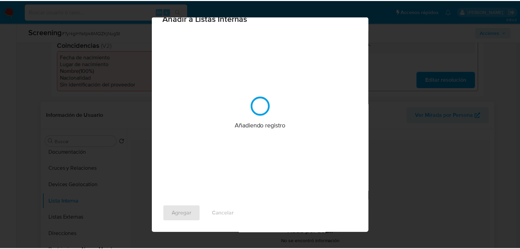
scroll to position [0, 0]
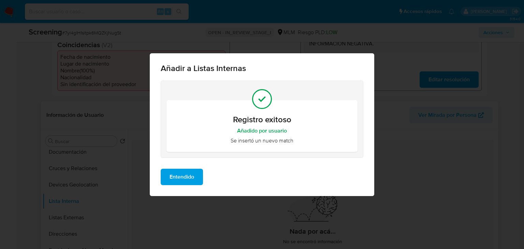
click at [189, 177] on span "Entendido" at bounding box center [182, 176] width 25 height 15
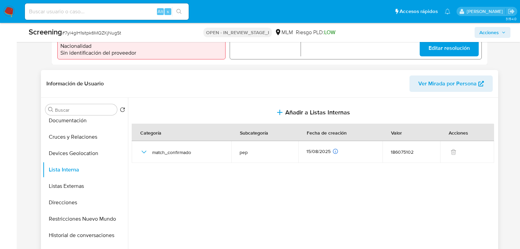
scroll to position [300, 0]
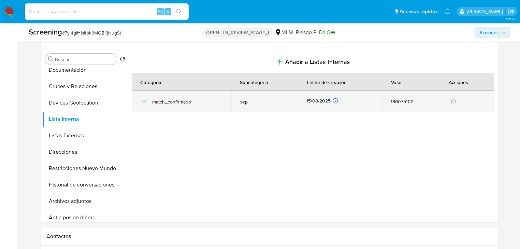
click at [141, 100] on icon "button" at bounding box center [144, 101] width 8 height 8
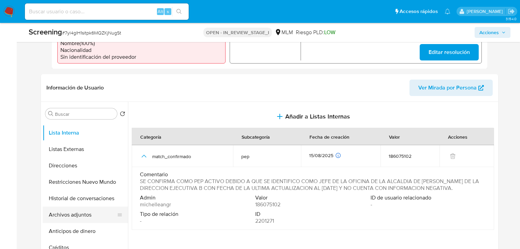
scroll to position [136, 0]
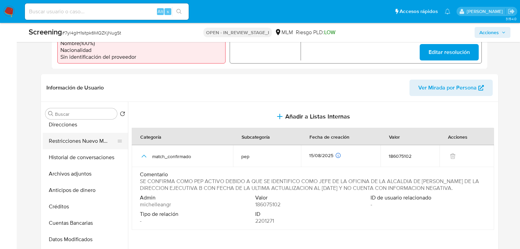
click at [92, 145] on button "Restricciones Nuevo Mundo" at bounding box center [83, 141] width 80 height 16
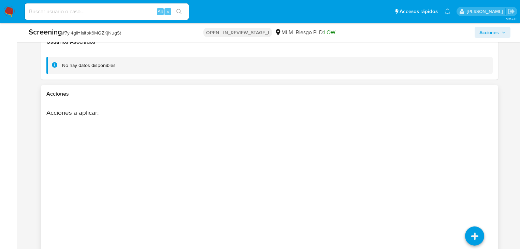
scroll to position [1166, 0]
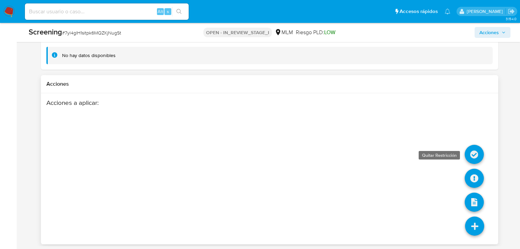
click at [475, 151] on icon at bounding box center [474, 154] width 19 height 19
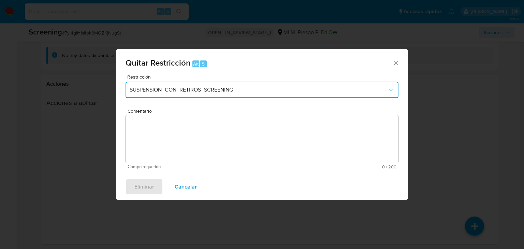
click at [186, 88] on span "SUSPENSION_CON_RETIROS_SCREENING" at bounding box center [259, 89] width 258 height 7
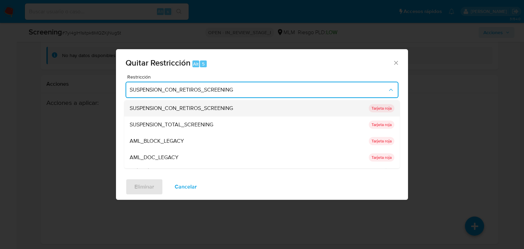
click at [204, 109] on span "SUSPENSION_CON_RETIROS_SCREENING" at bounding box center [181, 108] width 103 height 7
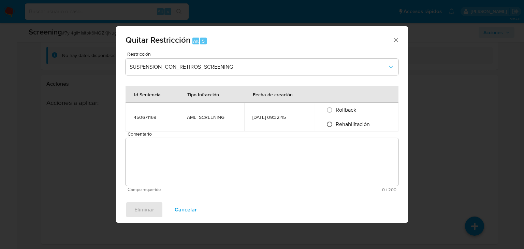
click at [332, 124] on input "Rehabilitación" at bounding box center [329, 124] width 11 height 11
radio input "true"
click at [229, 153] on textarea "Comentario" at bounding box center [262, 162] width 273 height 48
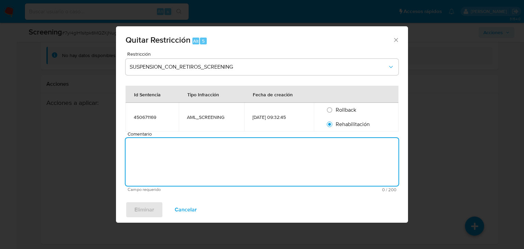
paste textarea "SE CONFIRMA COMO PEP ACTIVO DEBIDO A QUE SE IDENTIFICO COMO JEFE DE LA OFICINA …"
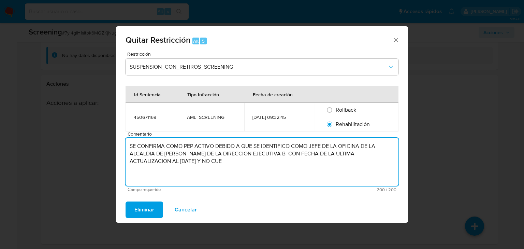
drag, startPoint x: 291, startPoint y: 156, endPoint x: 213, endPoint y: 161, distance: 78.7
click at [213, 161] on textarea "SE CONFIRMA COMO PEP ACTIVO DEBIDO A QUE SE IDENTIFICO COMO JEFE DE LA OFICINA …" at bounding box center [262, 162] width 273 height 48
click at [328, 152] on textarea "SE CONFIRMA COMO PEP ACTIVO DEBIDO A QUE SE IDENTIFICO COMO JEFE DE LA OFICINA …" at bounding box center [262, 162] width 273 height 48
type textarea "SE CONFIRMA COMO PEP ACTIVO DEBIDO A QUE SE IDENTIFICO COMO JEFE DE LA OFICINA …"
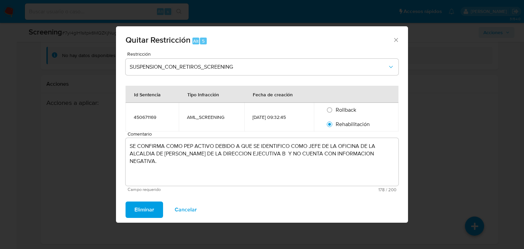
click at [146, 208] on span "Eliminar" at bounding box center [144, 209] width 20 height 15
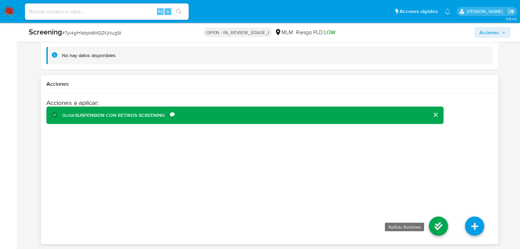
click at [434, 223] on icon at bounding box center [438, 225] width 19 height 19
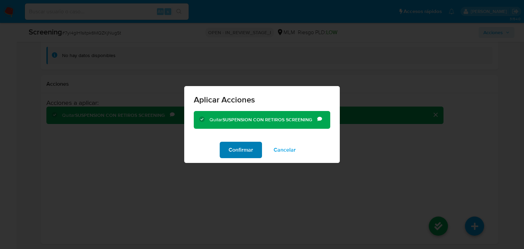
click at [247, 147] on span "Confirmar" at bounding box center [241, 149] width 25 height 15
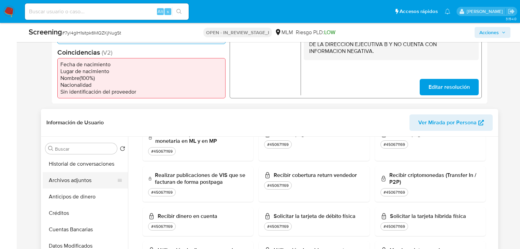
scroll to position [164, 0]
click at [86, 185] on button "Archivos adjuntos" at bounding box center [83, 181] width 80 height 16
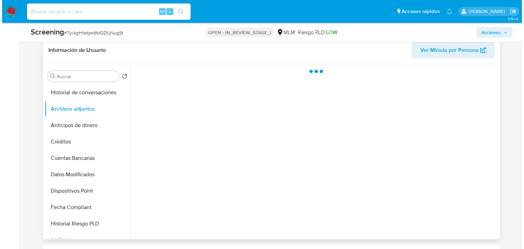
scroll to position [293, 0]
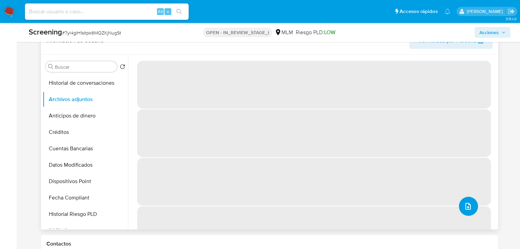
click at [467, 207] on icon "upload-file" at bounding box center [468, 206] width 8 height 8
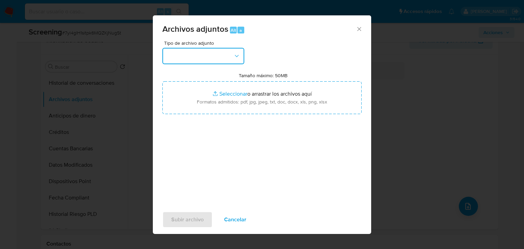
click at [198, 49] on button "button" at bounding box center [203, 56] width 82 height 16
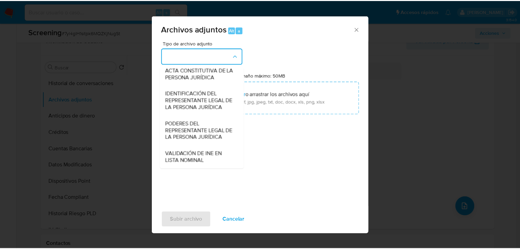
scroll to position [105, 0]
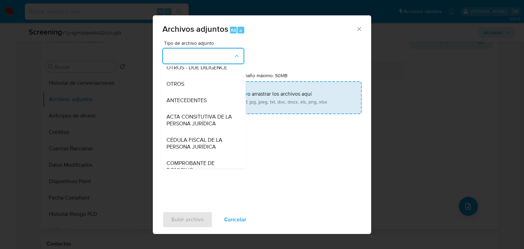
click at [176, 87] on span "OTROS" at bounding box center [175, 84] width 18 height 7
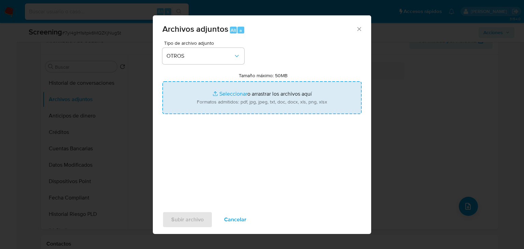
type input "C:\fakepath\186075102 JOSE ANTONIO PATIÑO PASTRANA.pdf"
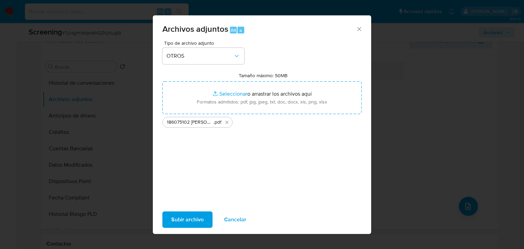
click at [191, 218] on span "Subir archivo" at bounding box center [187, 219] width 32 height 15
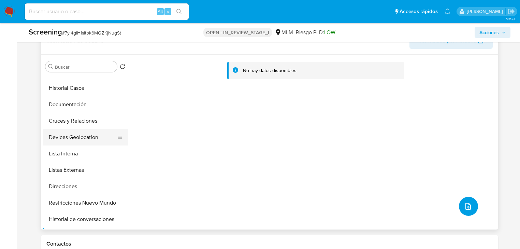
scroll to position [27, 0]
click at [86, 149] on button "Lista Interna" at bounding box center [83, 154] width 80 height 16
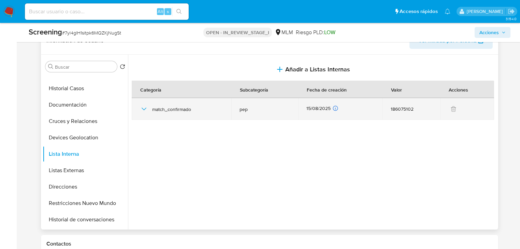
click at [142, 109] on icon "button" at bounding box center [144, 109] width 8 height 8
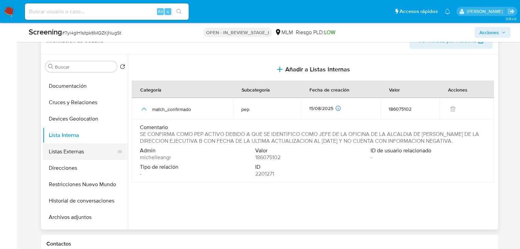
scroll to position [55, 0]
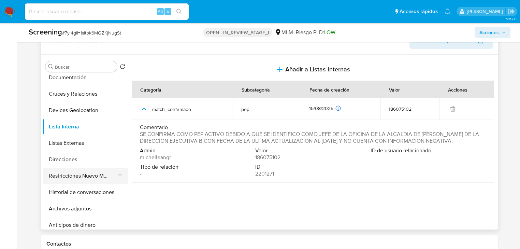
click at [89, 175] on button "Restricciones Nuevo Mundo" at bounding box center [83, 175] width 80 height 16
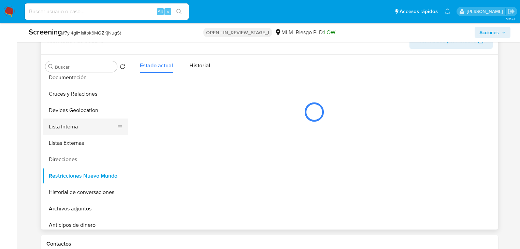
scroll to position [0, 0]
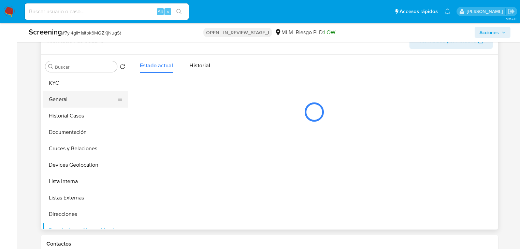
click at [73, 105] on button "General" at bounding box center [83, 99] width 80 height 16
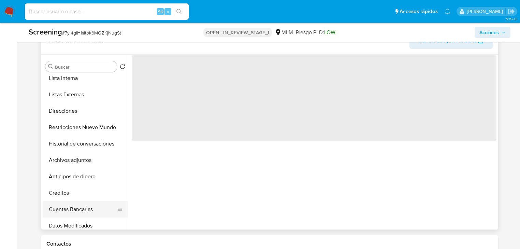
scroll to position [55, 0]
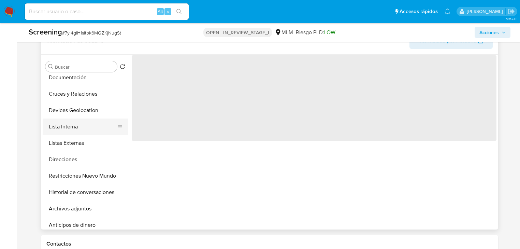
click at [83, 129] on button "Lista Interna" at bounding box center [83, 126] width 80 height 16
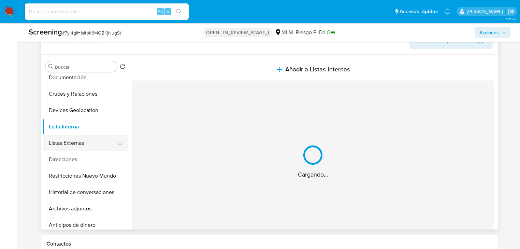
click at [98, 142] on button "Listas Externas" at bounding box center [83, 143] width 80 height 16
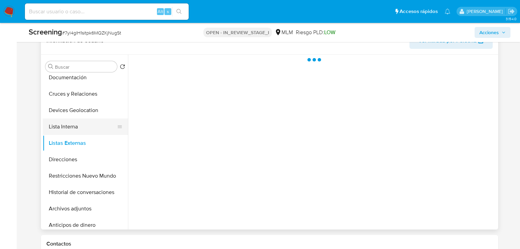
click at [90, 129] on button "Lista Interna" at bounding box center [83, 126] width 80 height 16
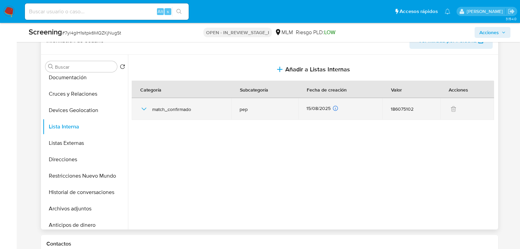
click at [145, 108] on icon "button" at bounding box center [144, 109] width 8 height 8
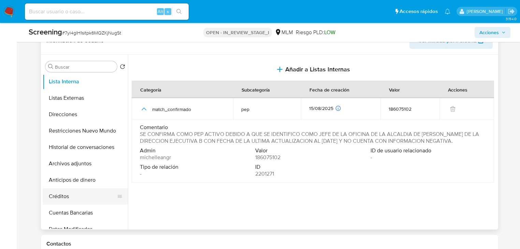
scroll to position [136, 0]
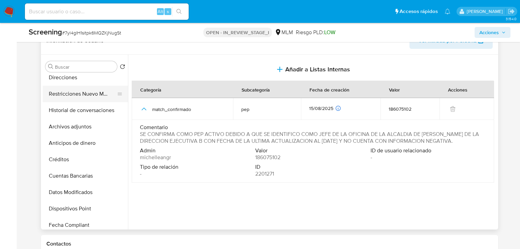
click at [101, 93] on button "Restricciones Nuevo Mundo" at bounding box center [83, 94] width 80 height 16
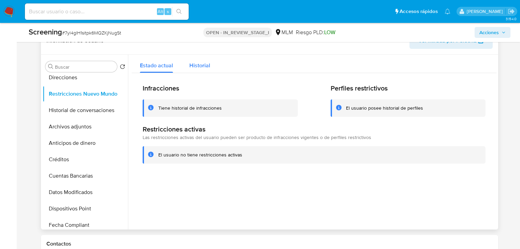
click at [203, 67] on span "Historial" at bounding box center [199, 65] width 21 height 8
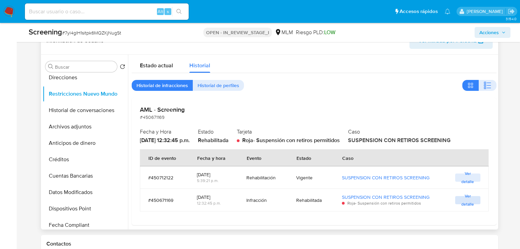
click at [466, 202] on span "Ver detalle" at bounding box center [467, 199] width 18 height 7
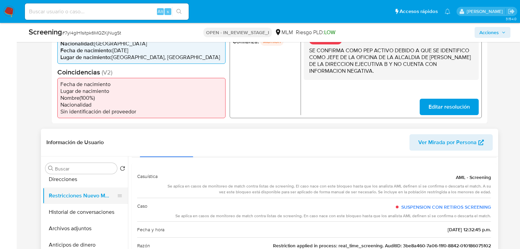
scroll to position [29, 0]
drag, startPoint x: 72, startPoint y: 210, endPoint x: 315, endPoint y: 126, distance: 257.8
click at [71, 210] on button "Historial de conversaciones" at bounding box center [85, 212] width 85 height 16
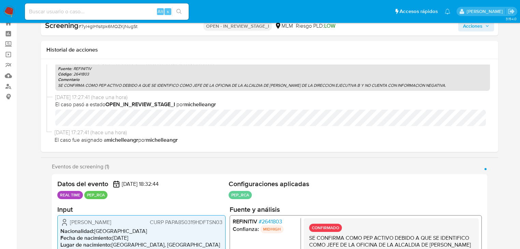
scroll to position [0, 0]
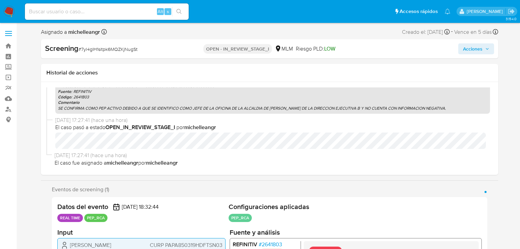
click at [273, 100] on p "Comentario" at bounding box center [272, 102] width 429 height 5
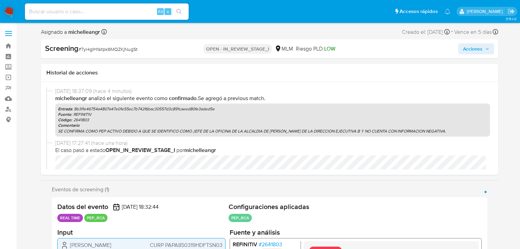
click at [474, 46] on span "Acciones" at bounding box center [472, 48] width 19 height 11
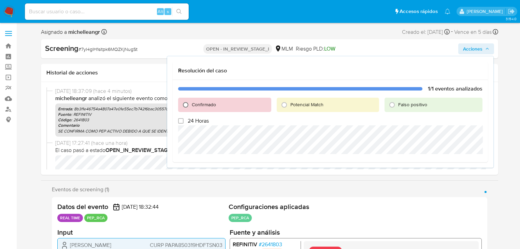
click at [185, 103] on input "Confirmado" at bounding box center [185, 104] width 11 height 11
radio input "true"
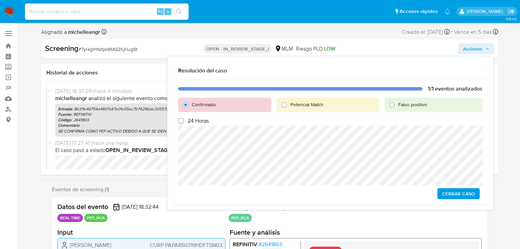
click at [466, 195] on span "Cerrar Caso" at bounding box center [458, 194] width 33 height 10
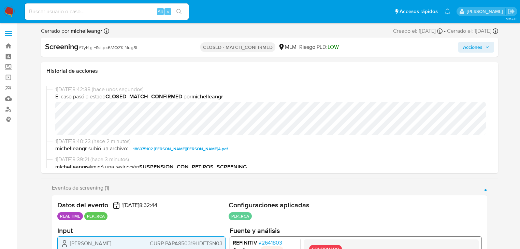
select select "10"
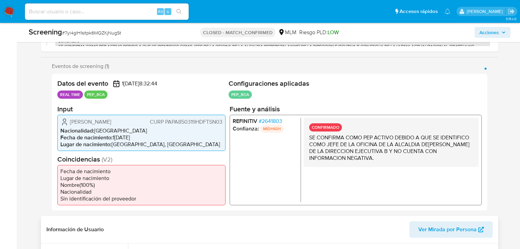
scroll to position [136, 0]
